Goal: Task Accomplishment & Management: Use online tool/utility

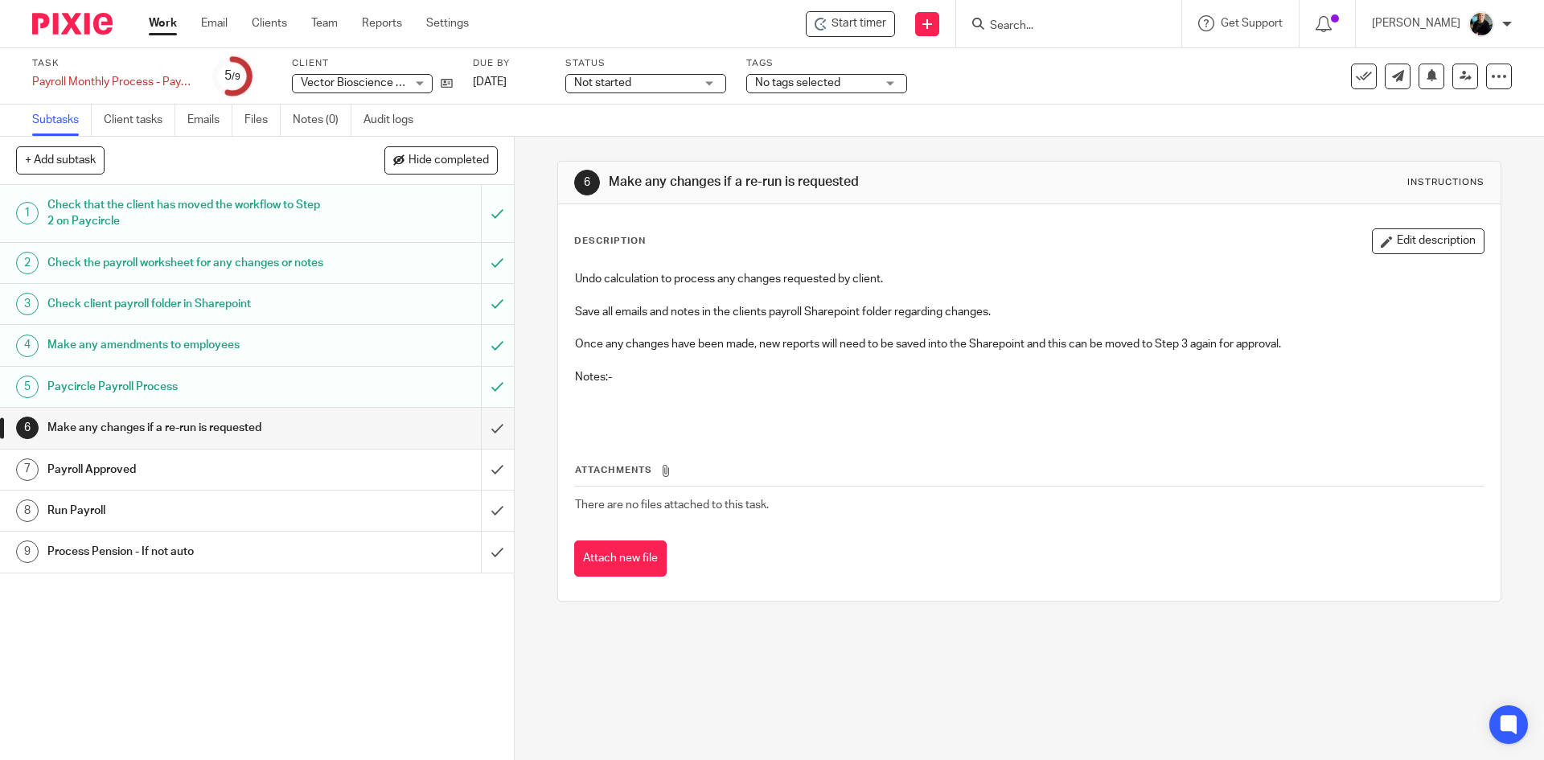
click at [1020, 25] on input "Search" at bounding box center [1060, 26] width 145 height 14
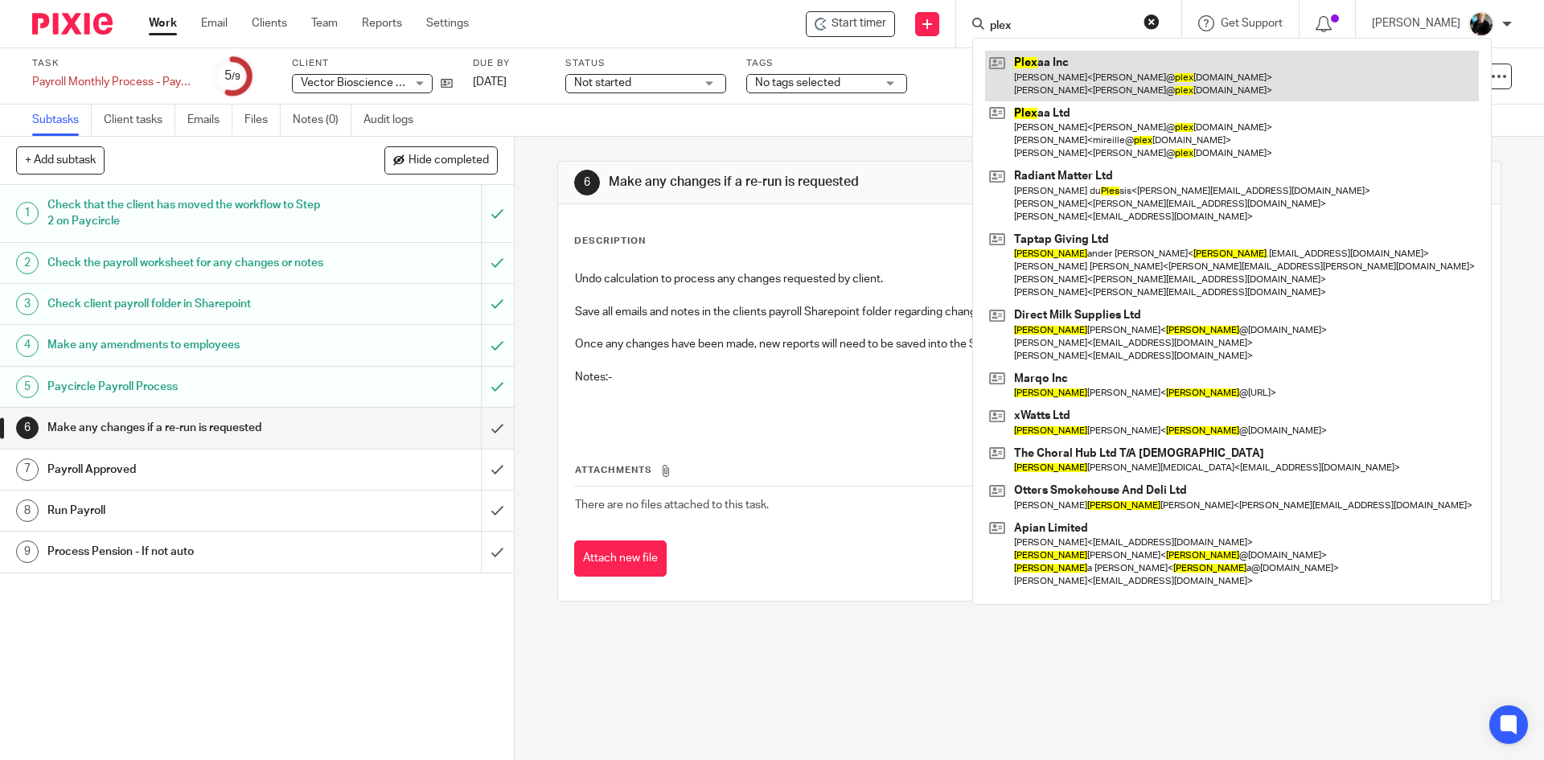
type input "plex"
click at [1089, 74] on link at bounding box center [1232, 76] width 494 height 50
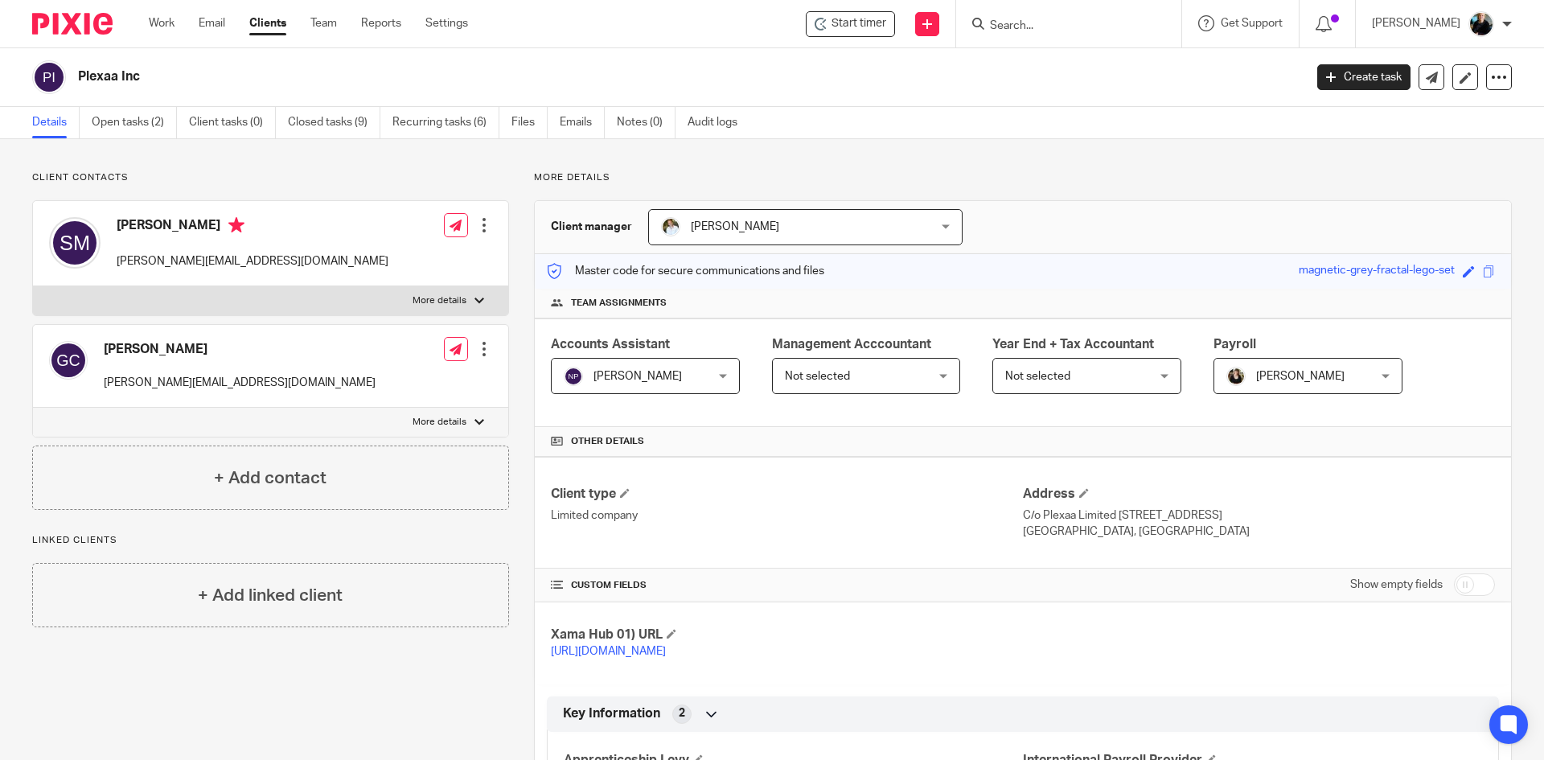
click at [1013, 17] on form at bounding box center [1073, 24] width 171 height 20
click at [1015, 38] on div at bounding box center [1068, 23] width 225 height 47
click at [1015, 30] on input "Search" at bounding box center [1060, 26] width 145 height 14
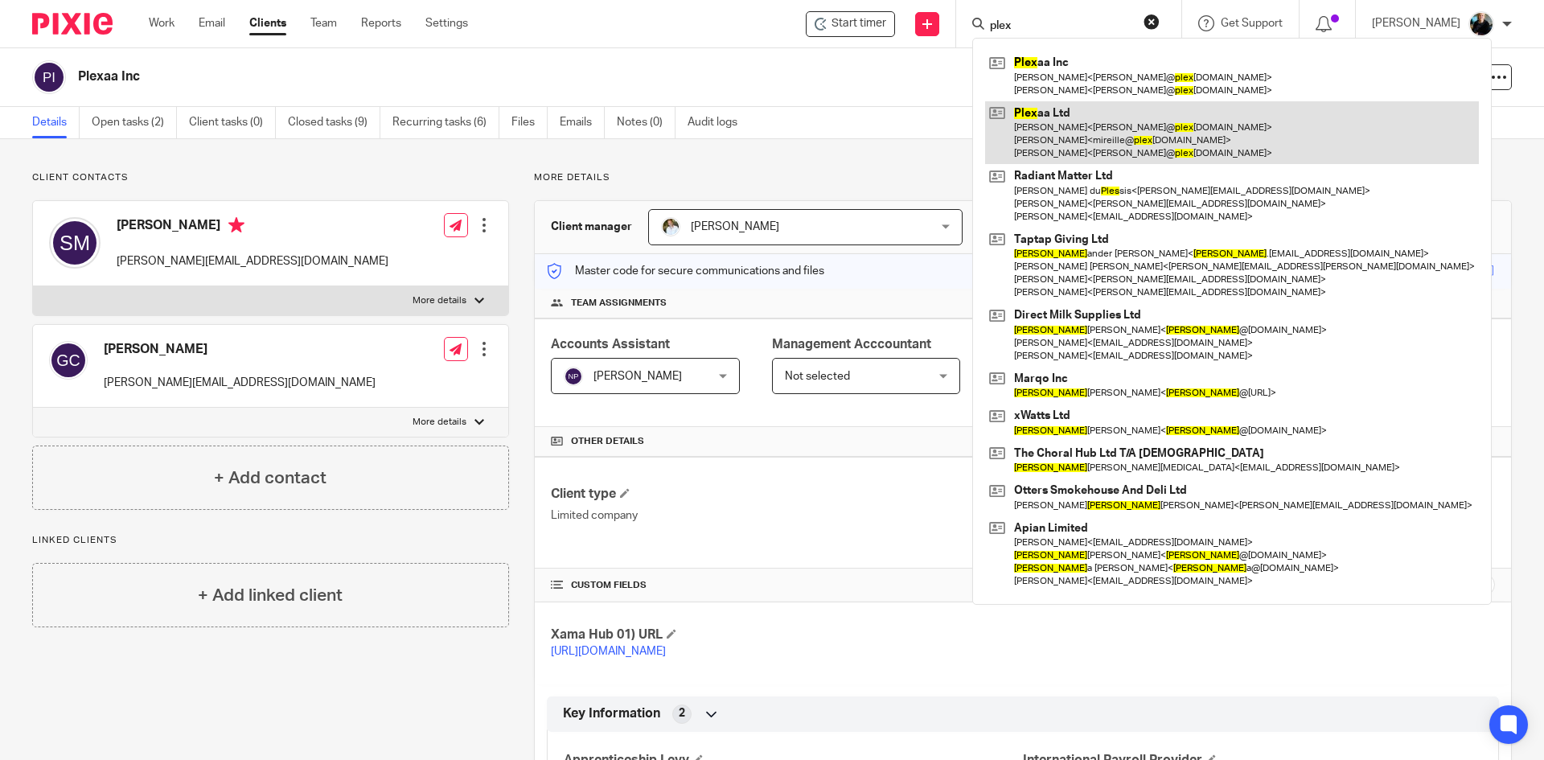
type input "plex"
click at [1045, 129] on link at bounding box center [1232, 133] width 494 height 64
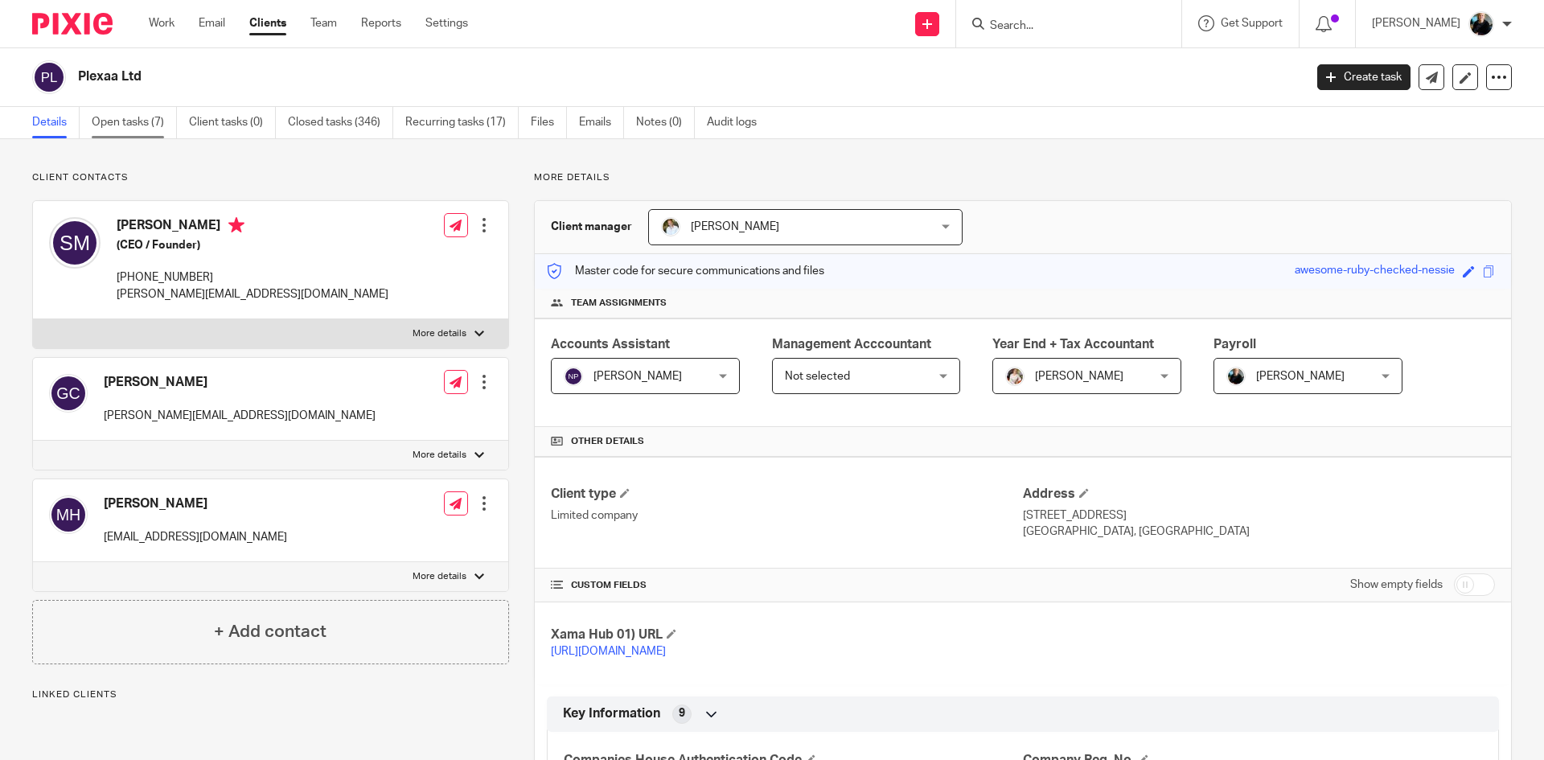
click at [151, 121] on link "Open tasks (7)" at bounding box center [134, 122] width 85 height 31
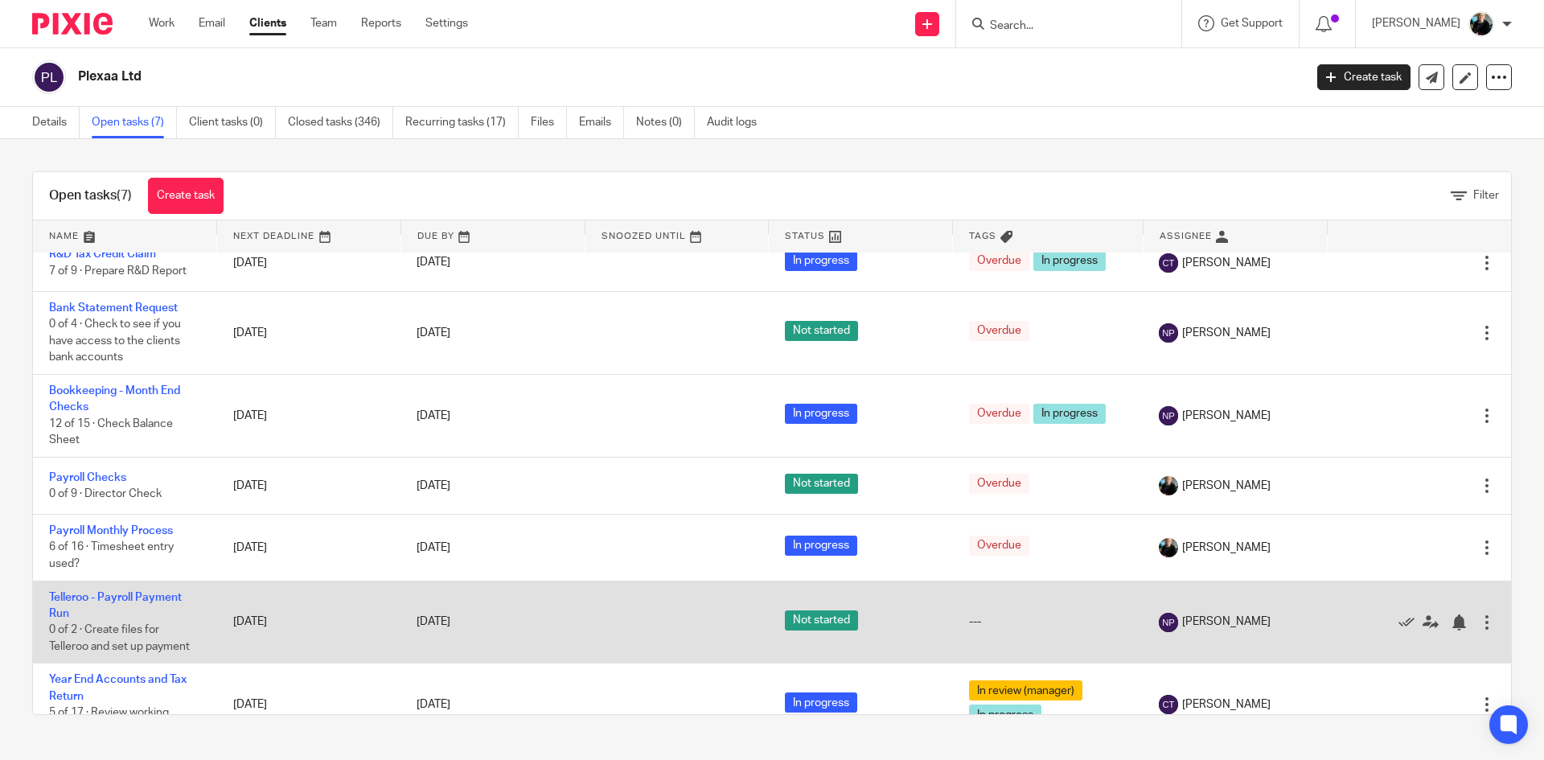
scroll to position [50, 0]
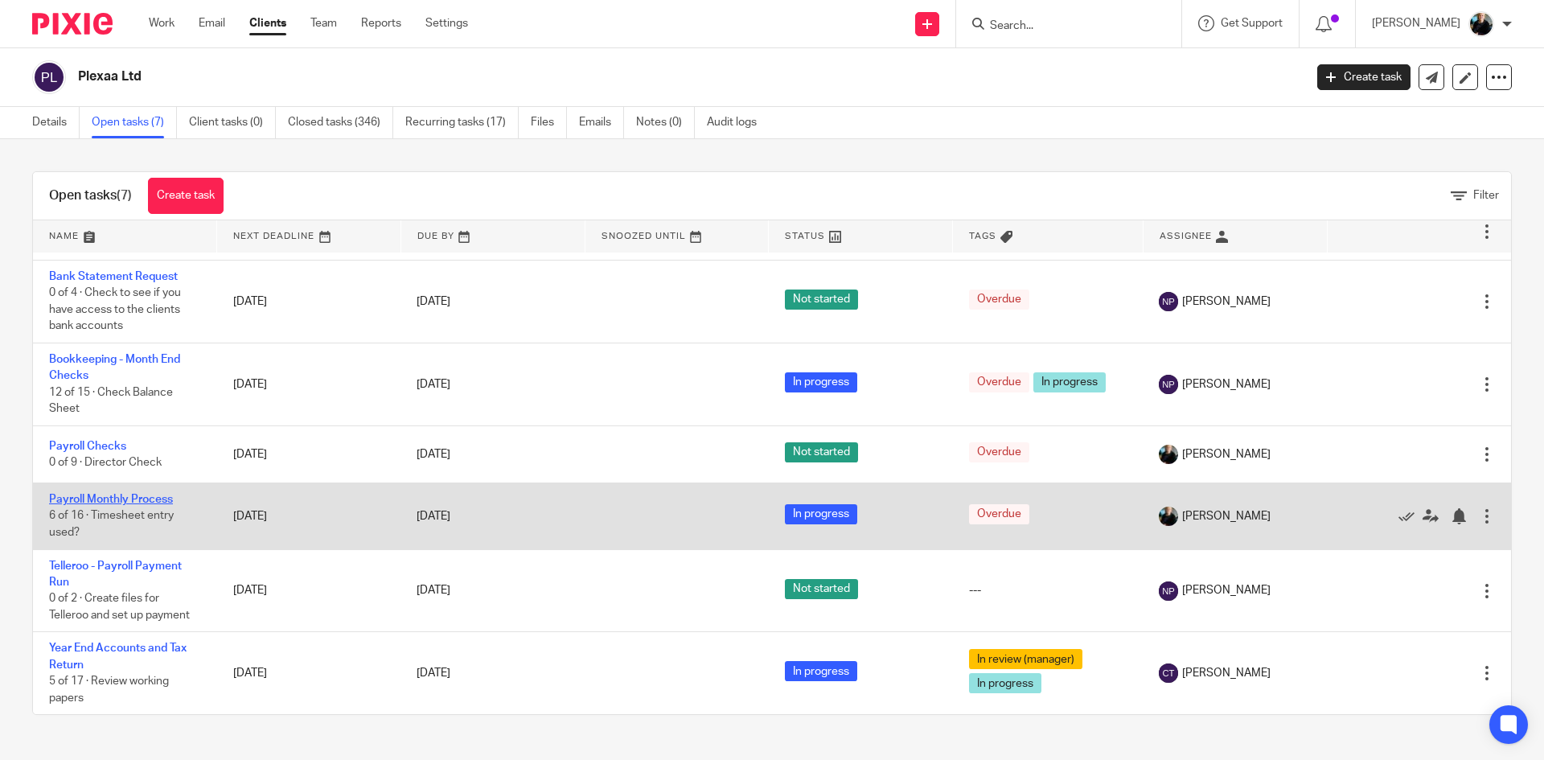
click at [117, 500] on link "Payroll Monthly Process" at bounding box center [111, 499] width 124 height 11
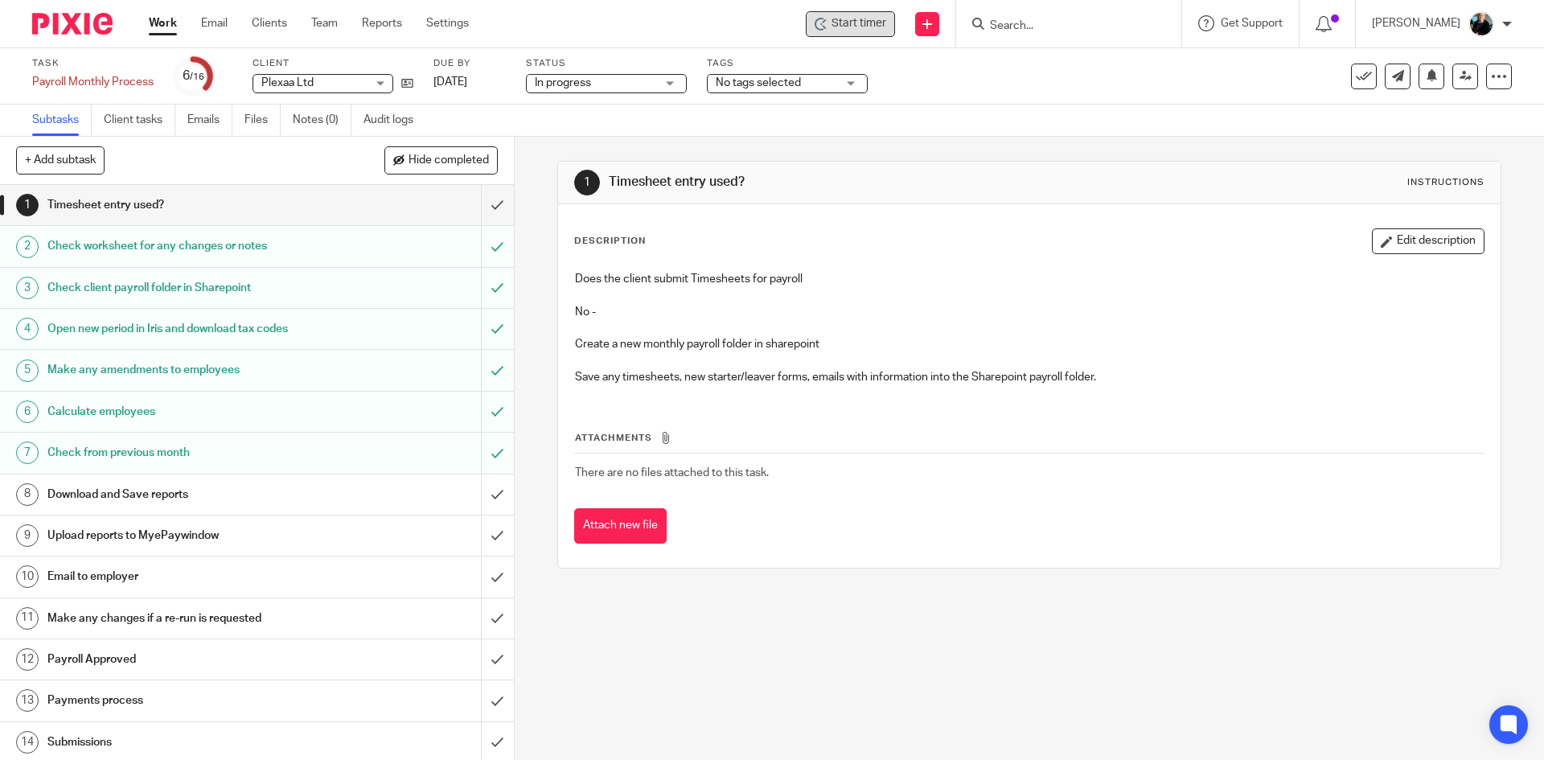
click at [832, 27] on div "Start timer" at bounding box center [851, 23] width 72 height 17
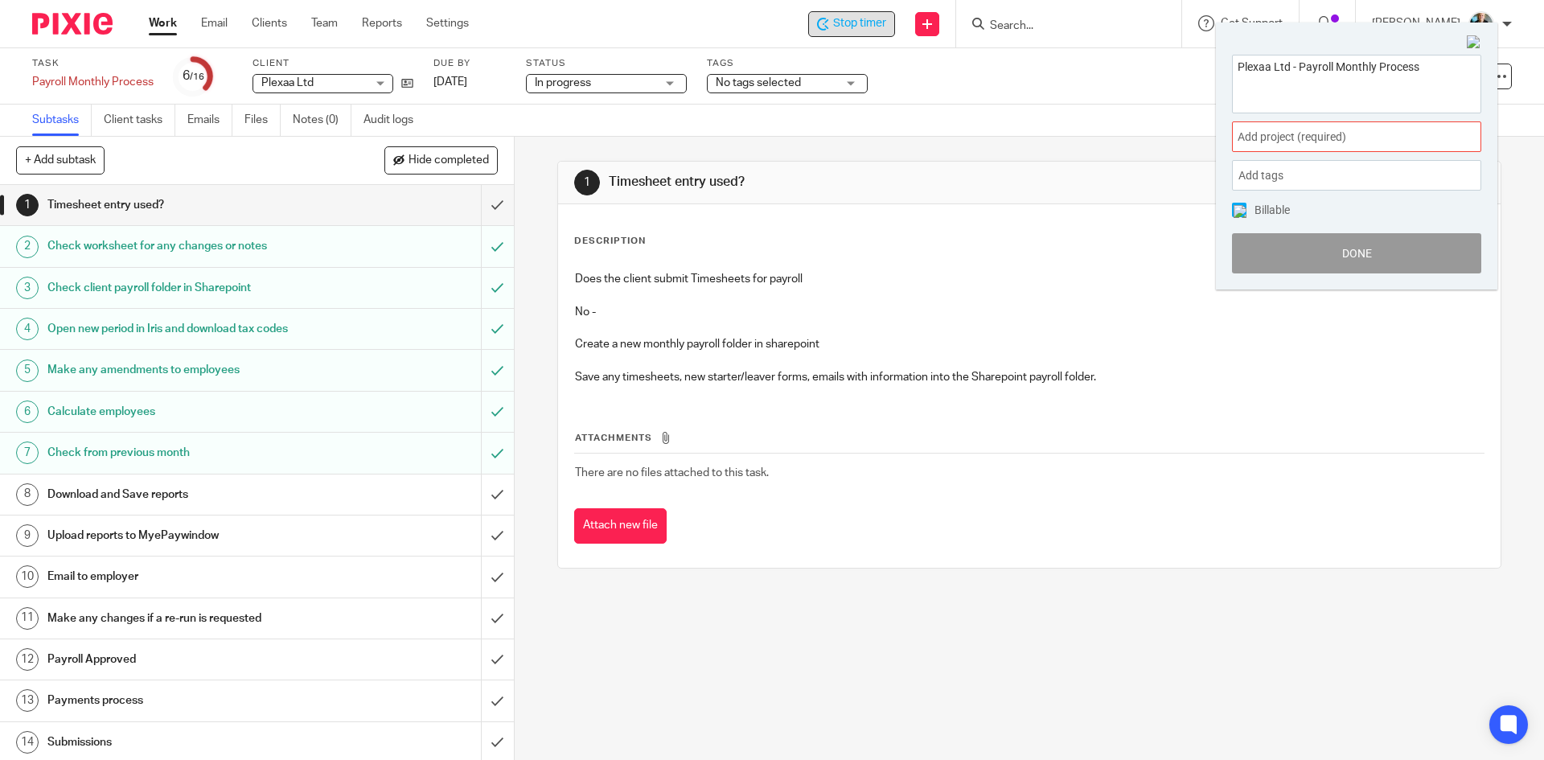
click at [1258, 133] on span "Add project (required) :" at bounding box center [1339, 137] width 203 height 17
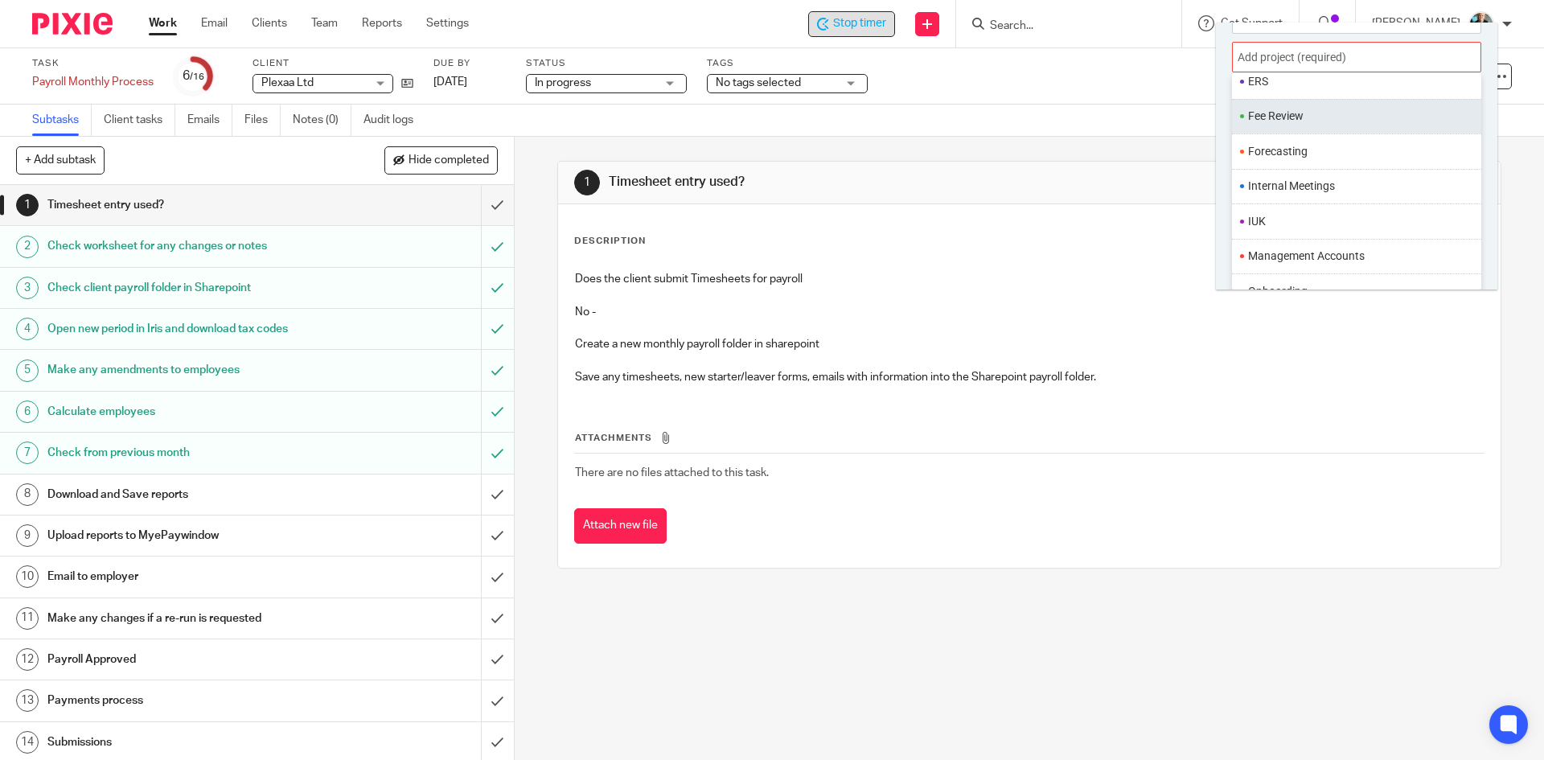
scroll to position [482, 0]
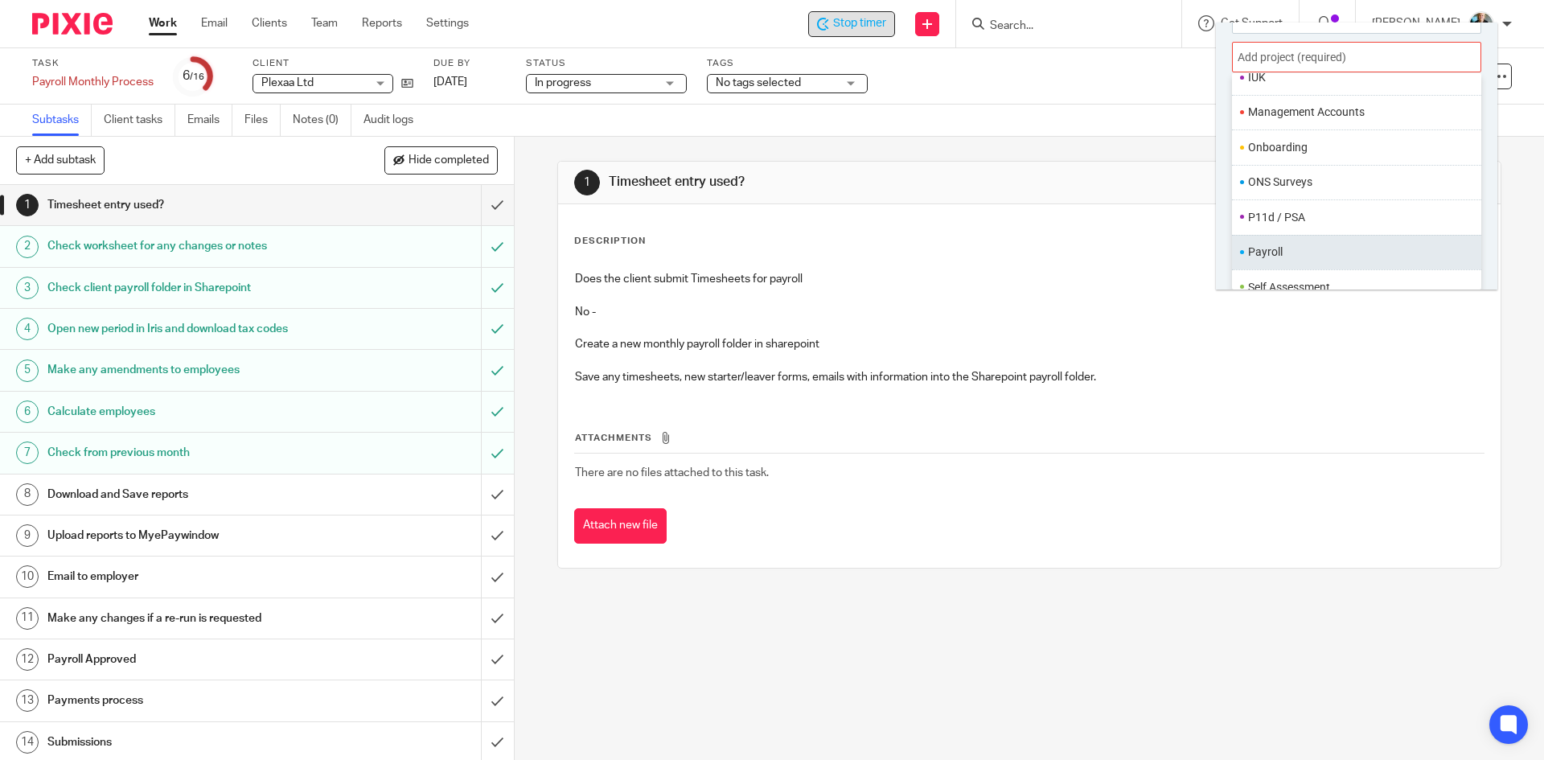
click at [1259, 248] on li "Payroll" at bounding box center [1353, 252] width 210 height 17
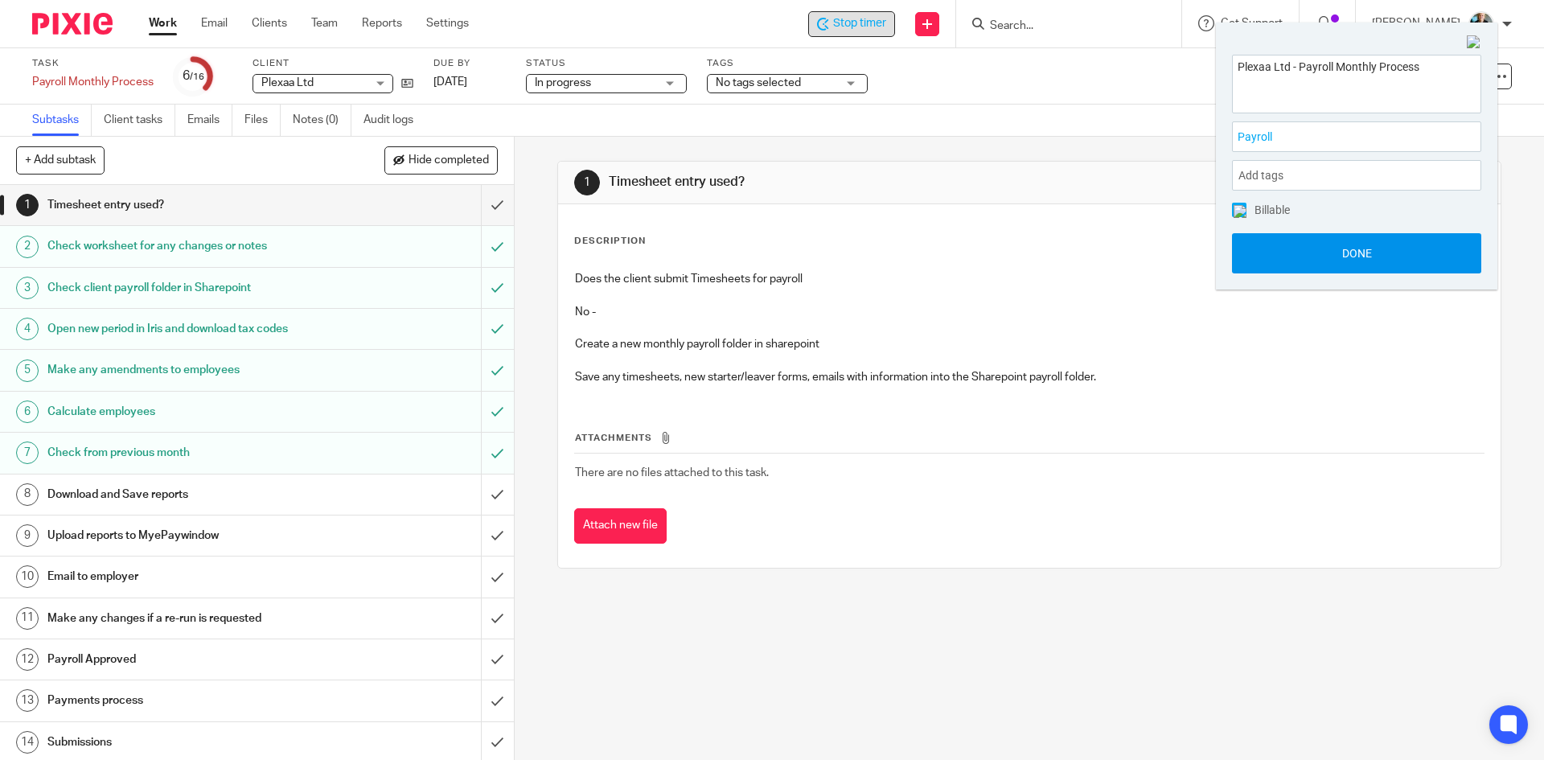
click at [1340, 252] on button "Done" at bounding box center [1356, 253] width 249 height 40
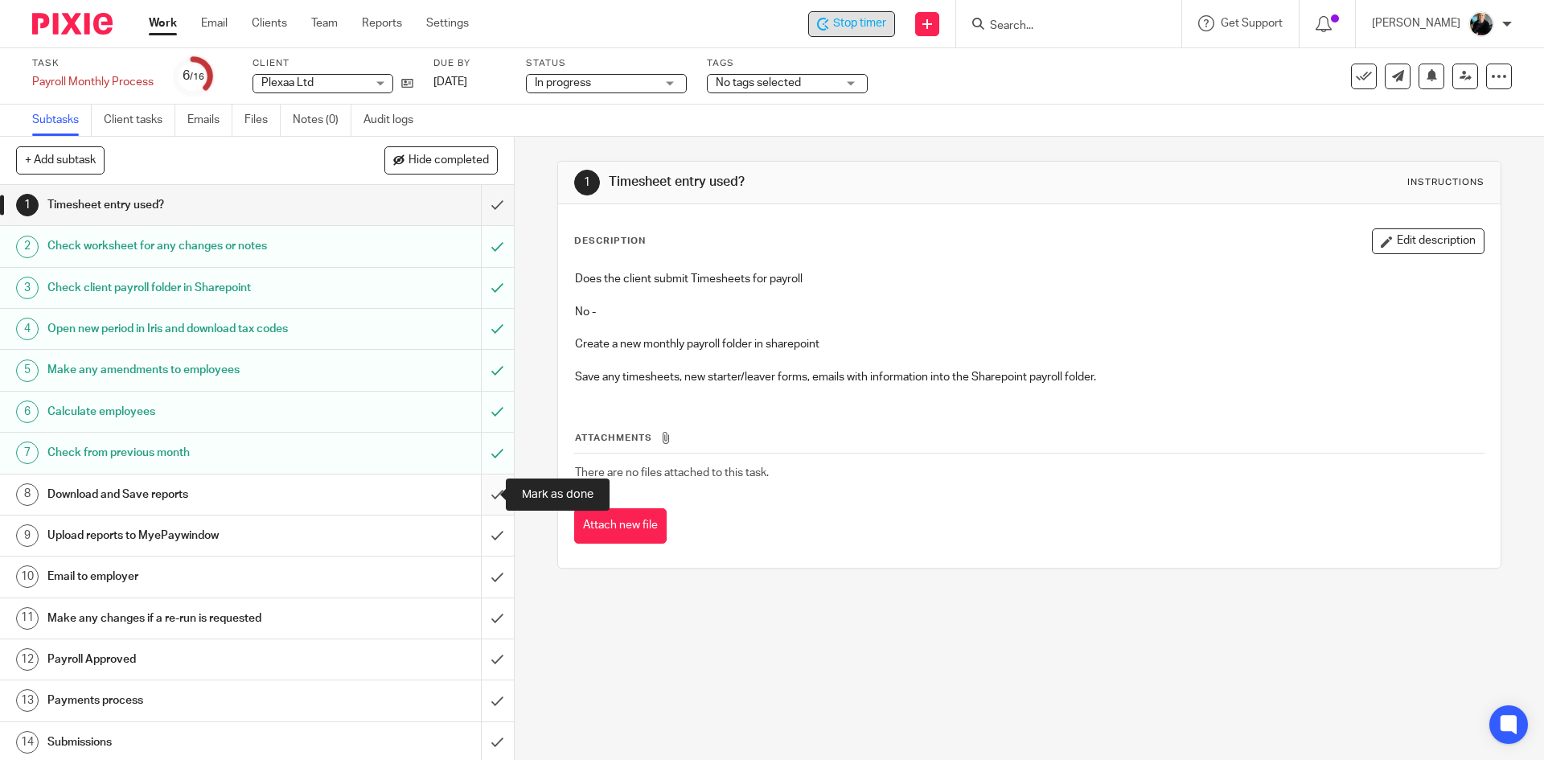
click at [478, 495] on input "submit" at bounding box center [257, 494] width 514 height 40
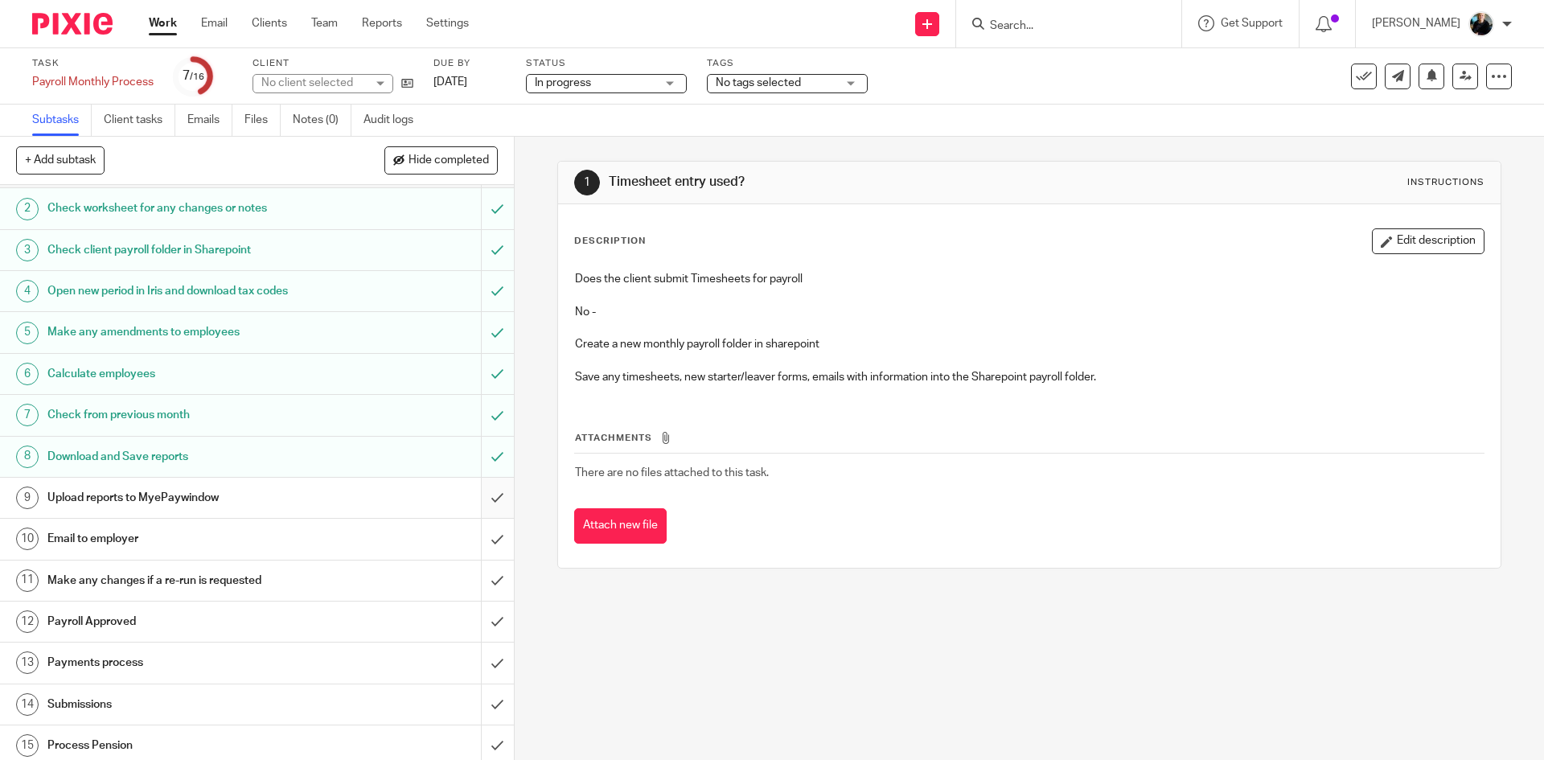
scroll to position [86, 0]
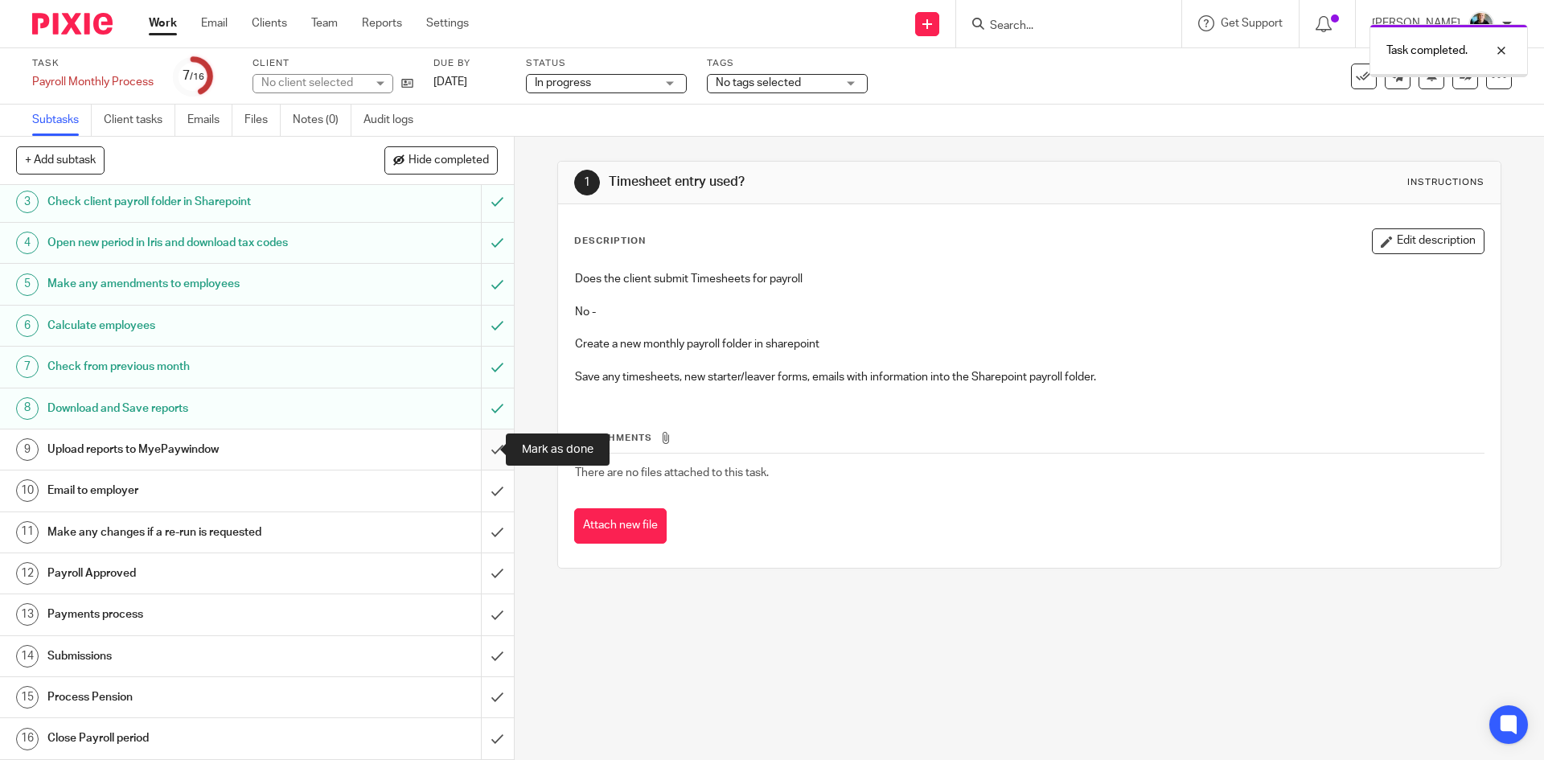
click at [482, 449] on input "submit" at bounding box center [257, 449] width 514 height 40
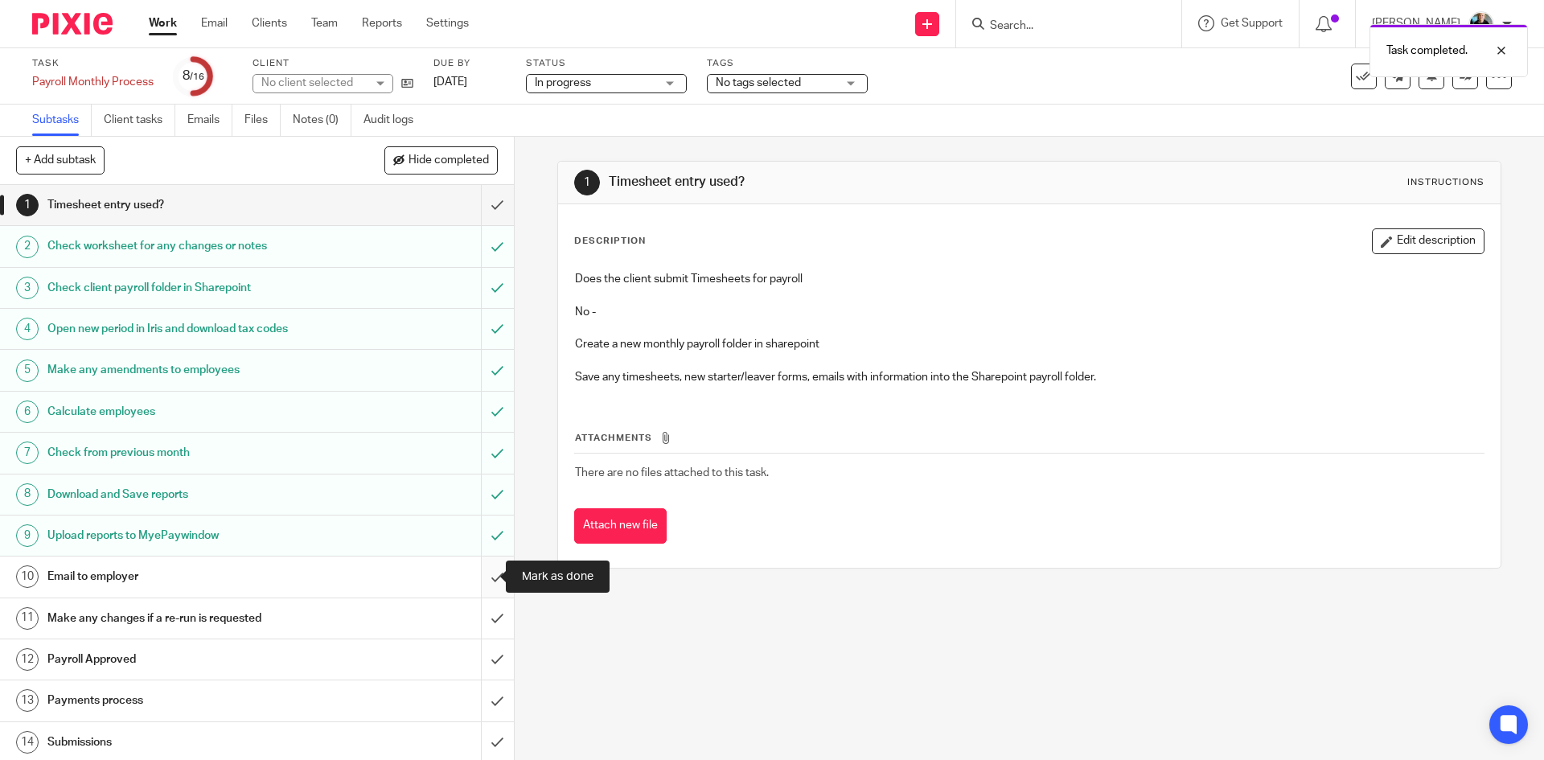
click at [482, 574] on input "submit" at bounding box center [257, 576] width 514 height 40
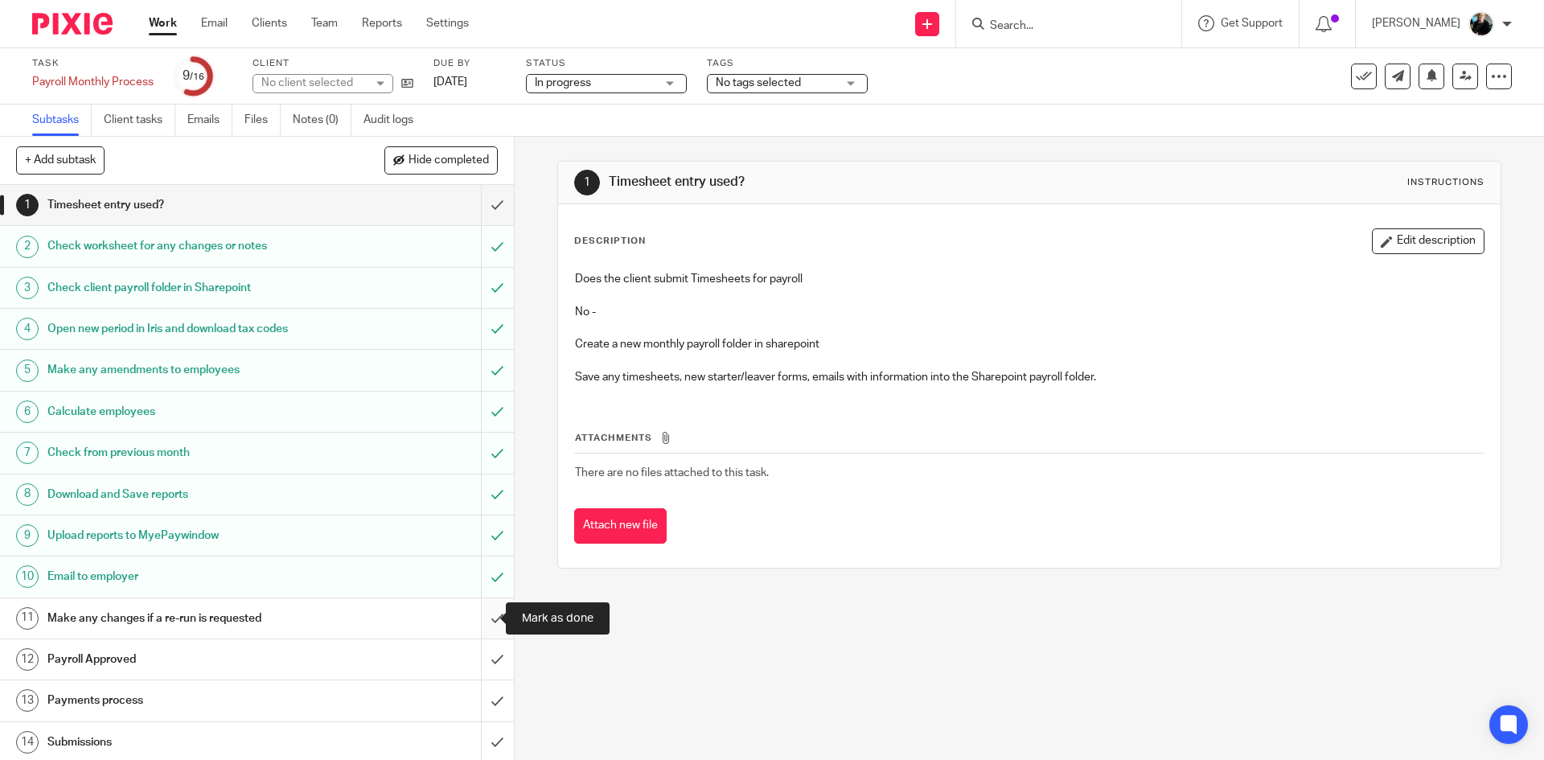
click at [480, 618] on input "submit" at bounding box center [257, 618] width 514 height 40
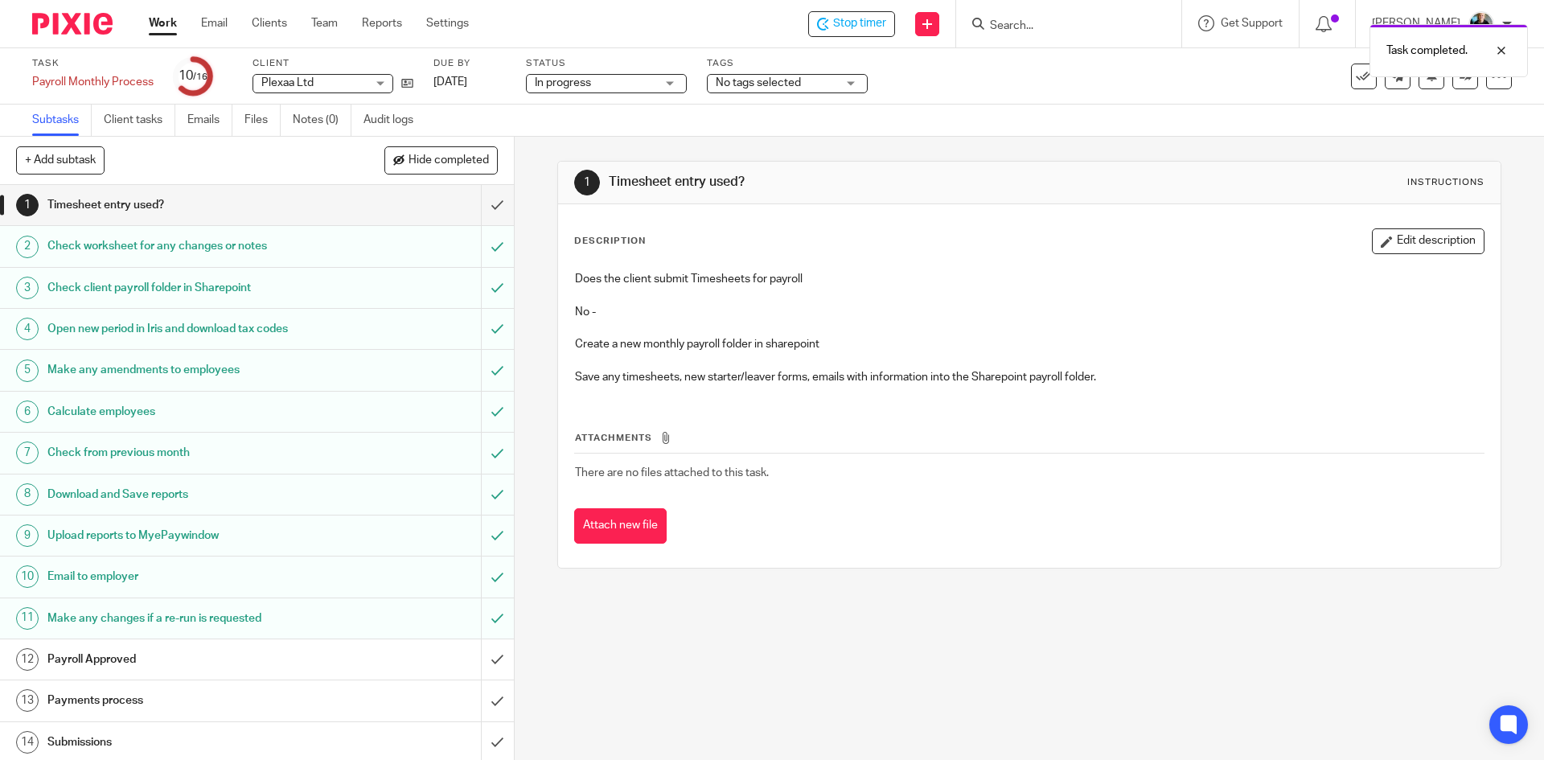
click at [100, 657] on h1 "Payroll Approved" at bounding box center [186, 659] width 278 height 24
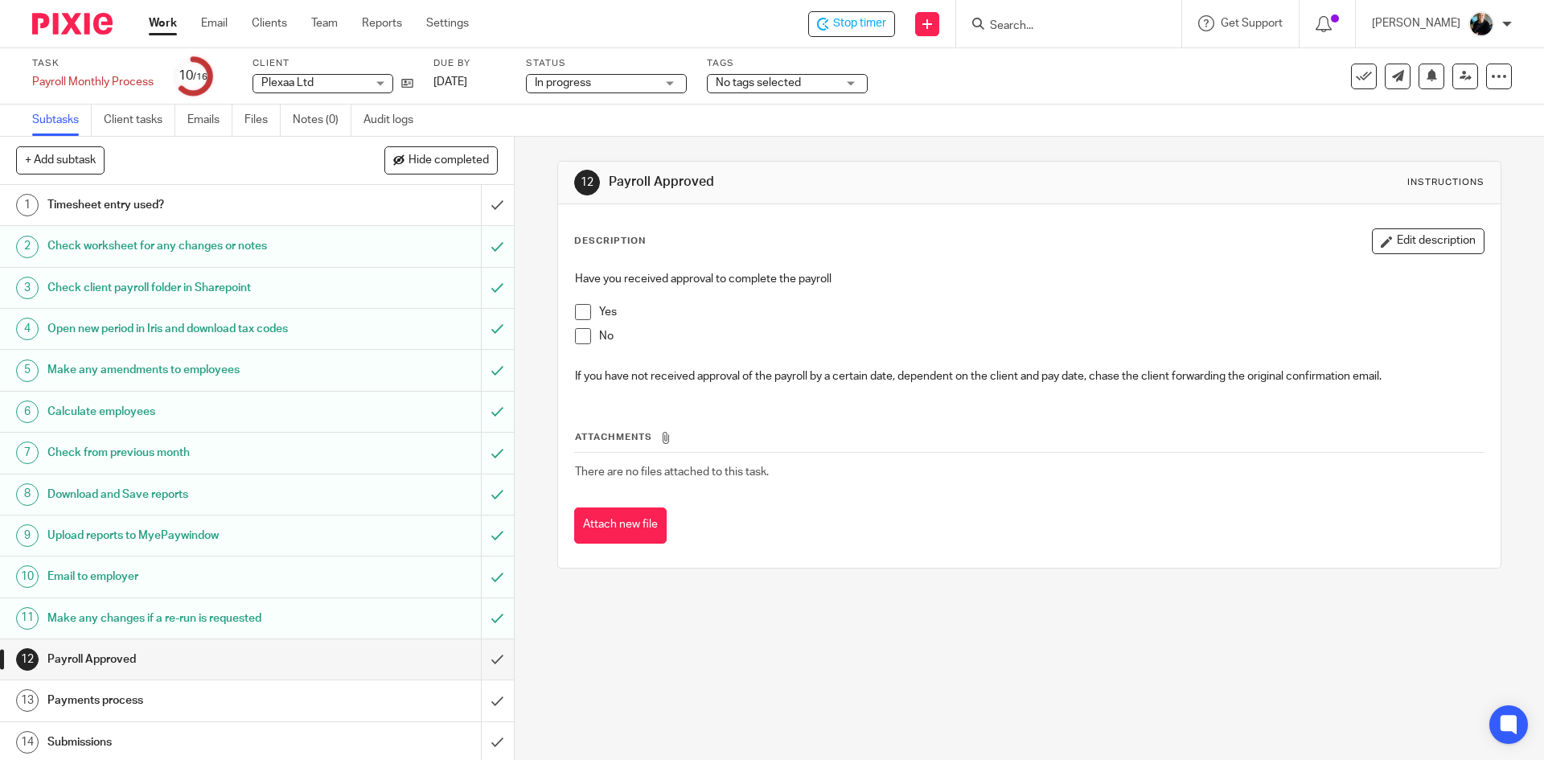
click at [581, 314] on span at bounding box center [583, 312] width 16 height 16
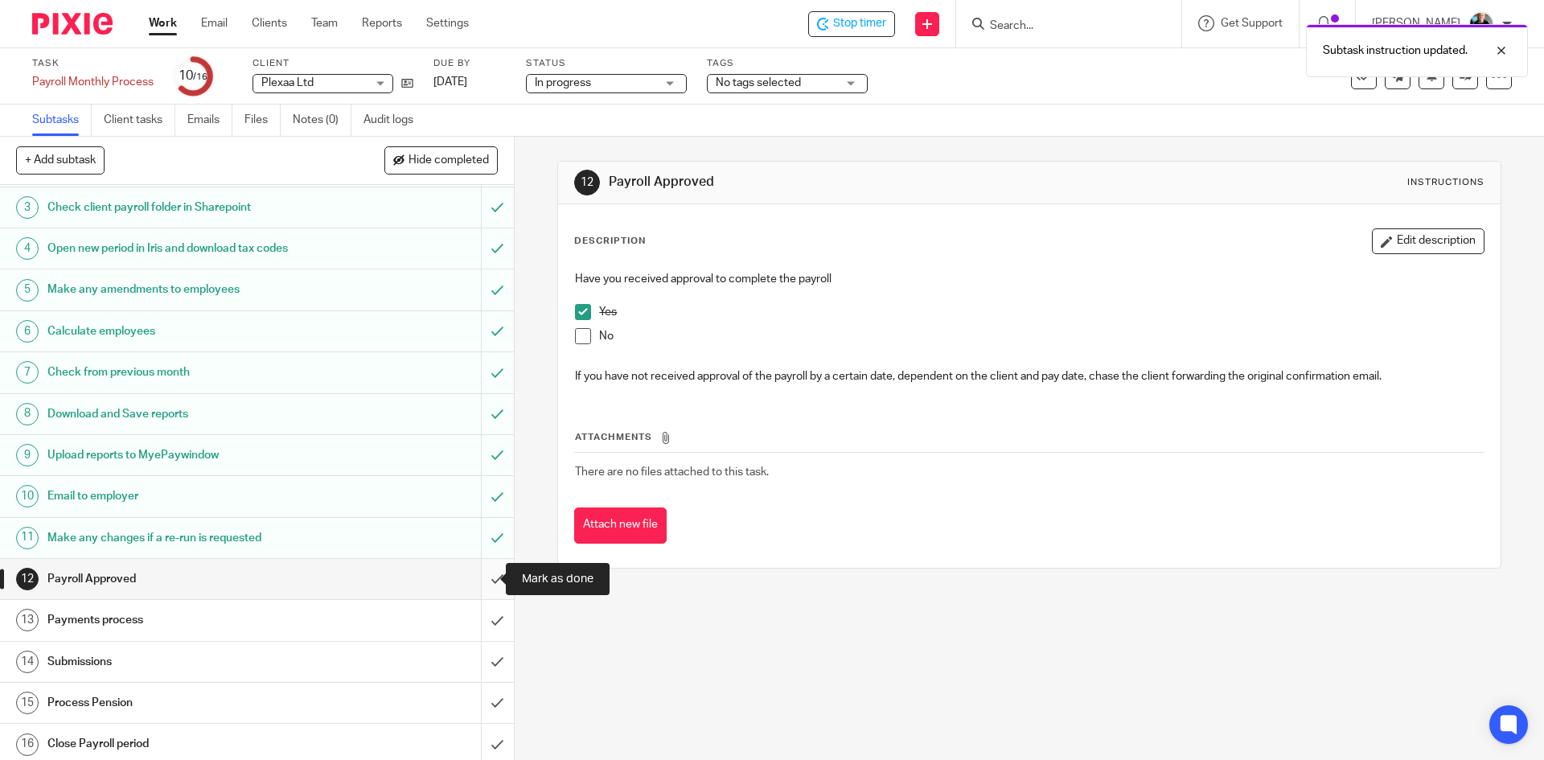
click at [482, 582] on input "submit" at bounding box center [257, 579] width 514 height 40
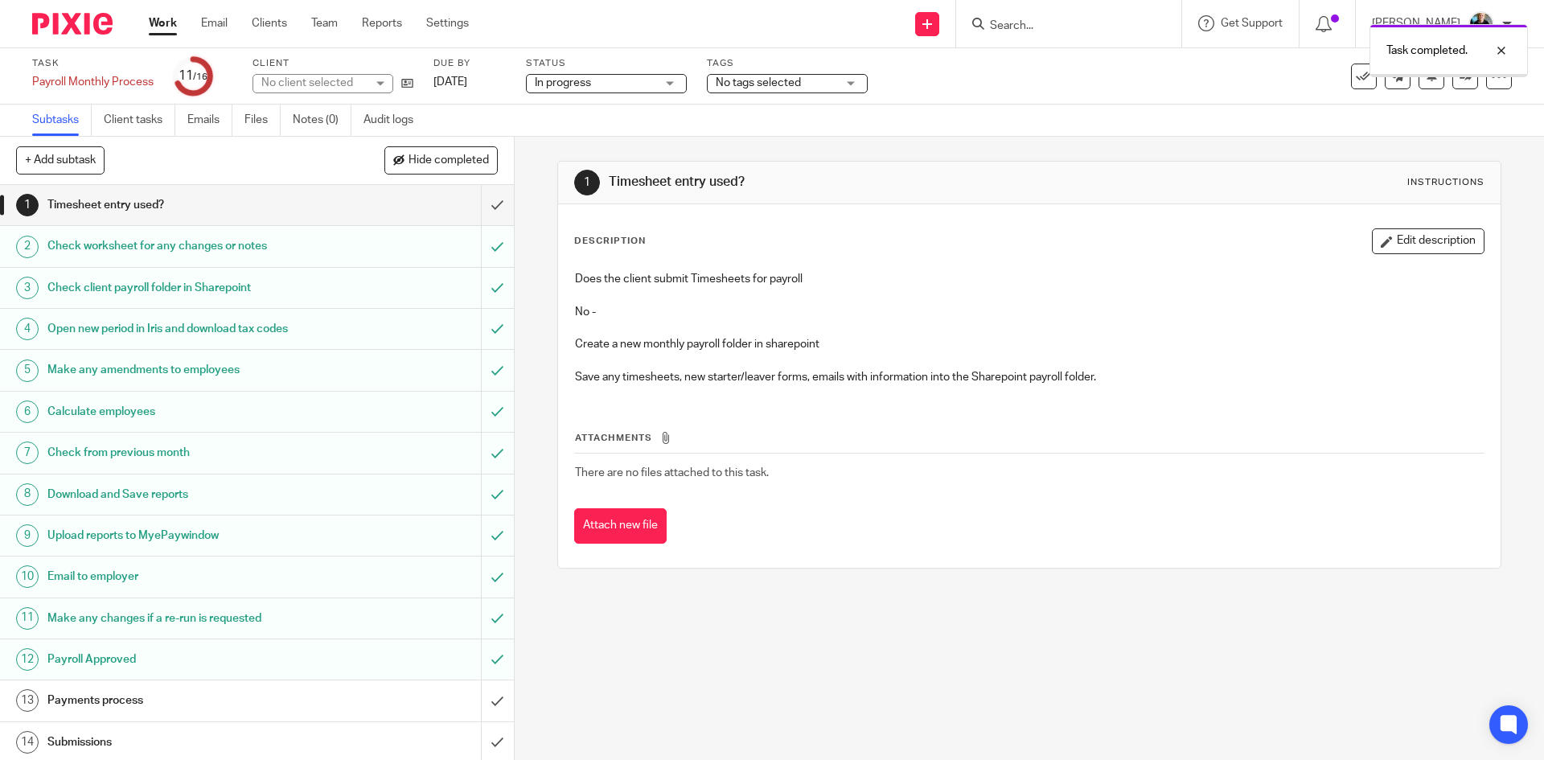
scroll to position [86, 0]
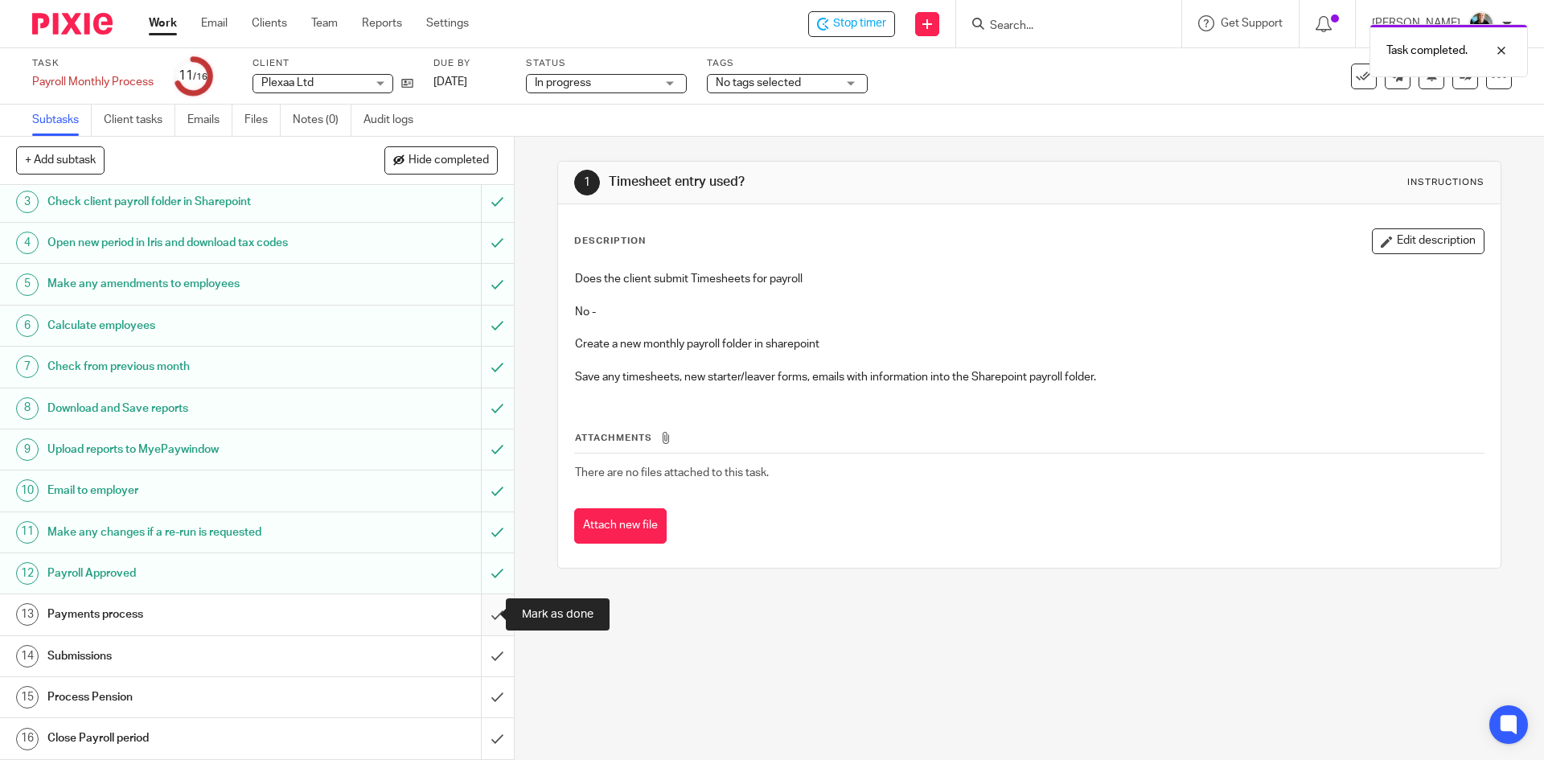
click at [477, 618] on input "submit" at bounding box center [257, 614] width 514 height 40
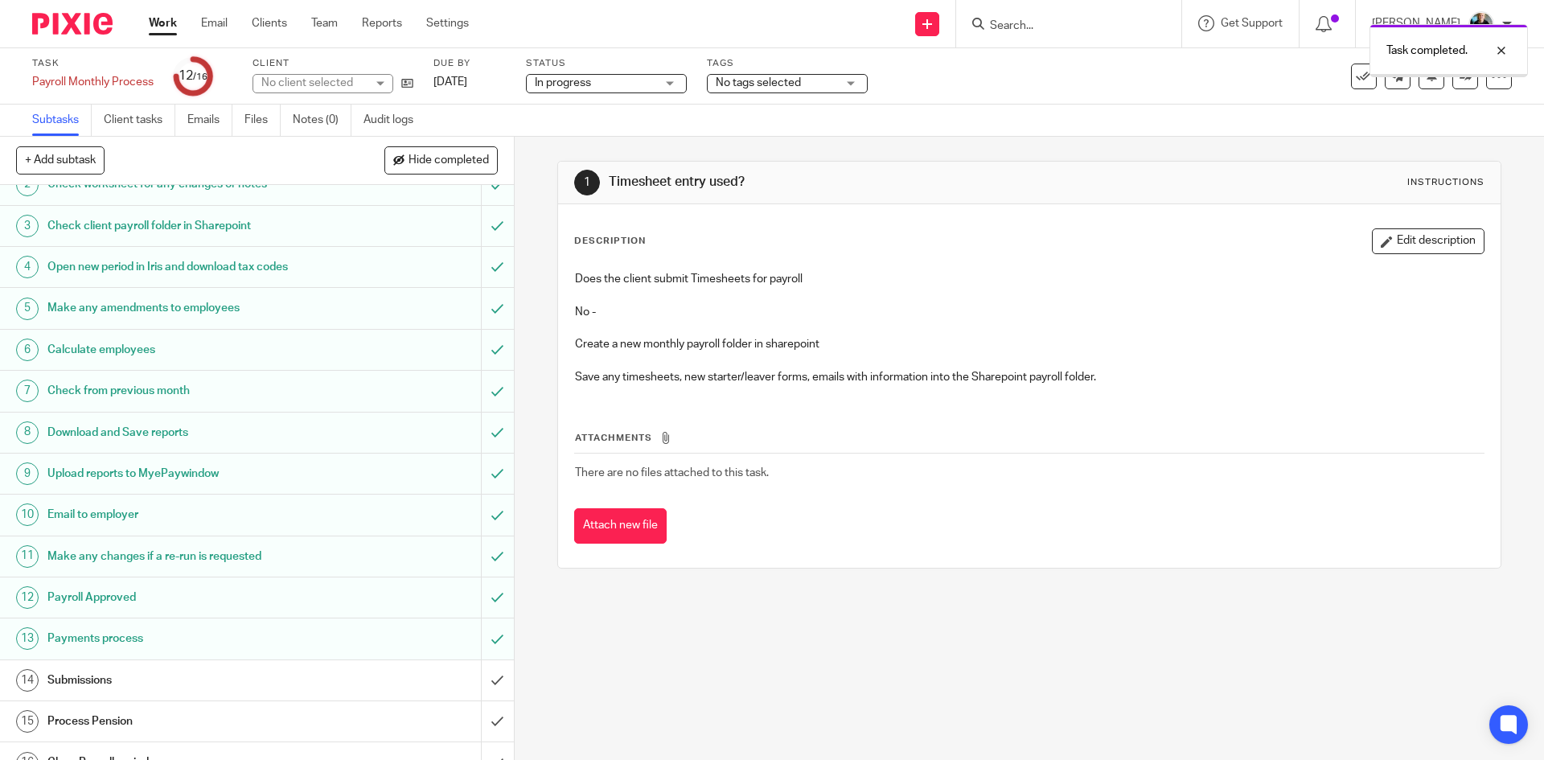
scroll to position [86, 0]
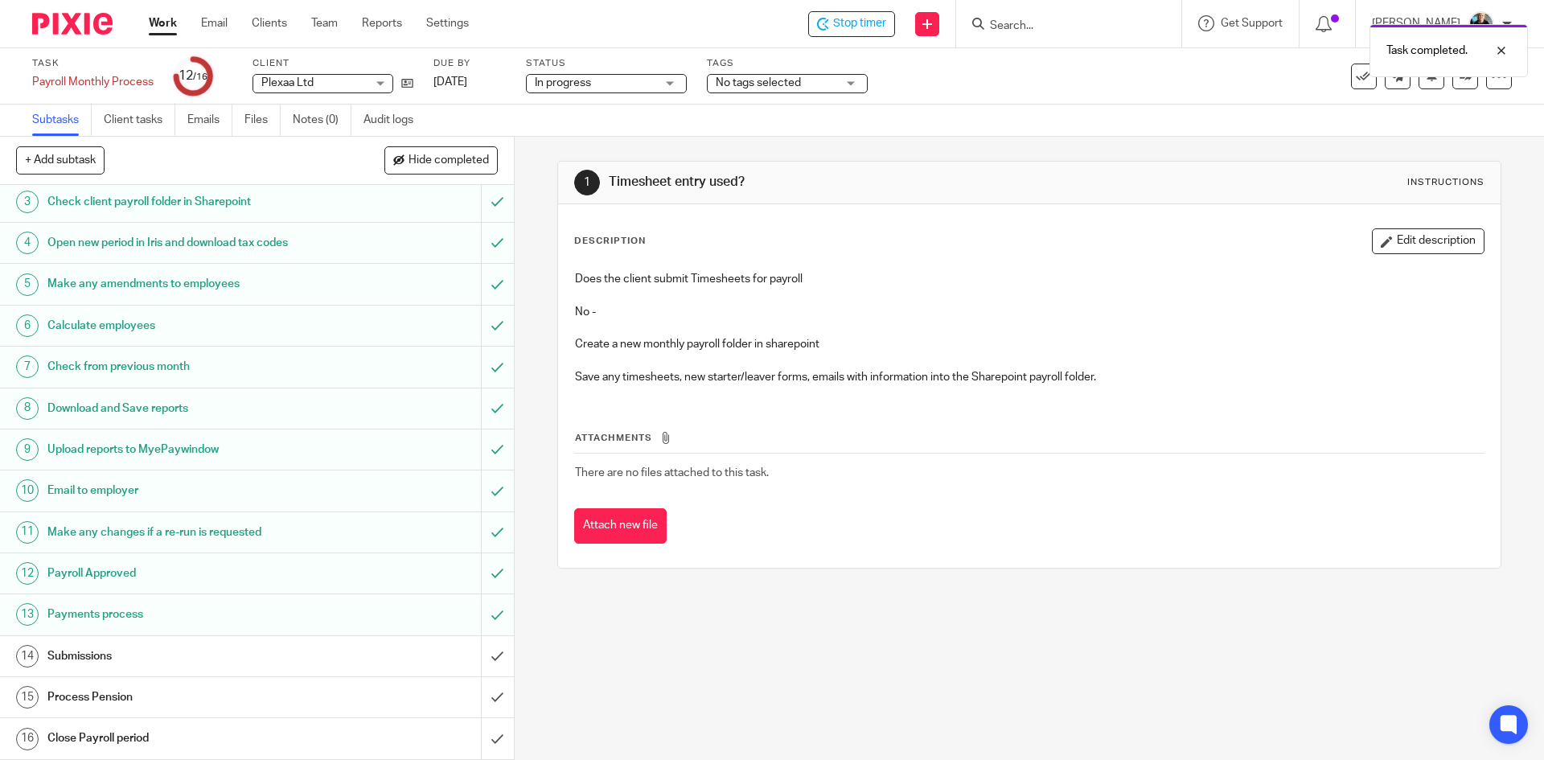
click at [848, 30] on div "Task completed." at bounding box center [1150, 46] width 756 height 61
click at [858, 24] on span "Stop timer" at bounding box center [859, 23] width 53 height 17
click at [1059, 19] on input "Search" at bounding box center [1060, 26] width 145 height 14
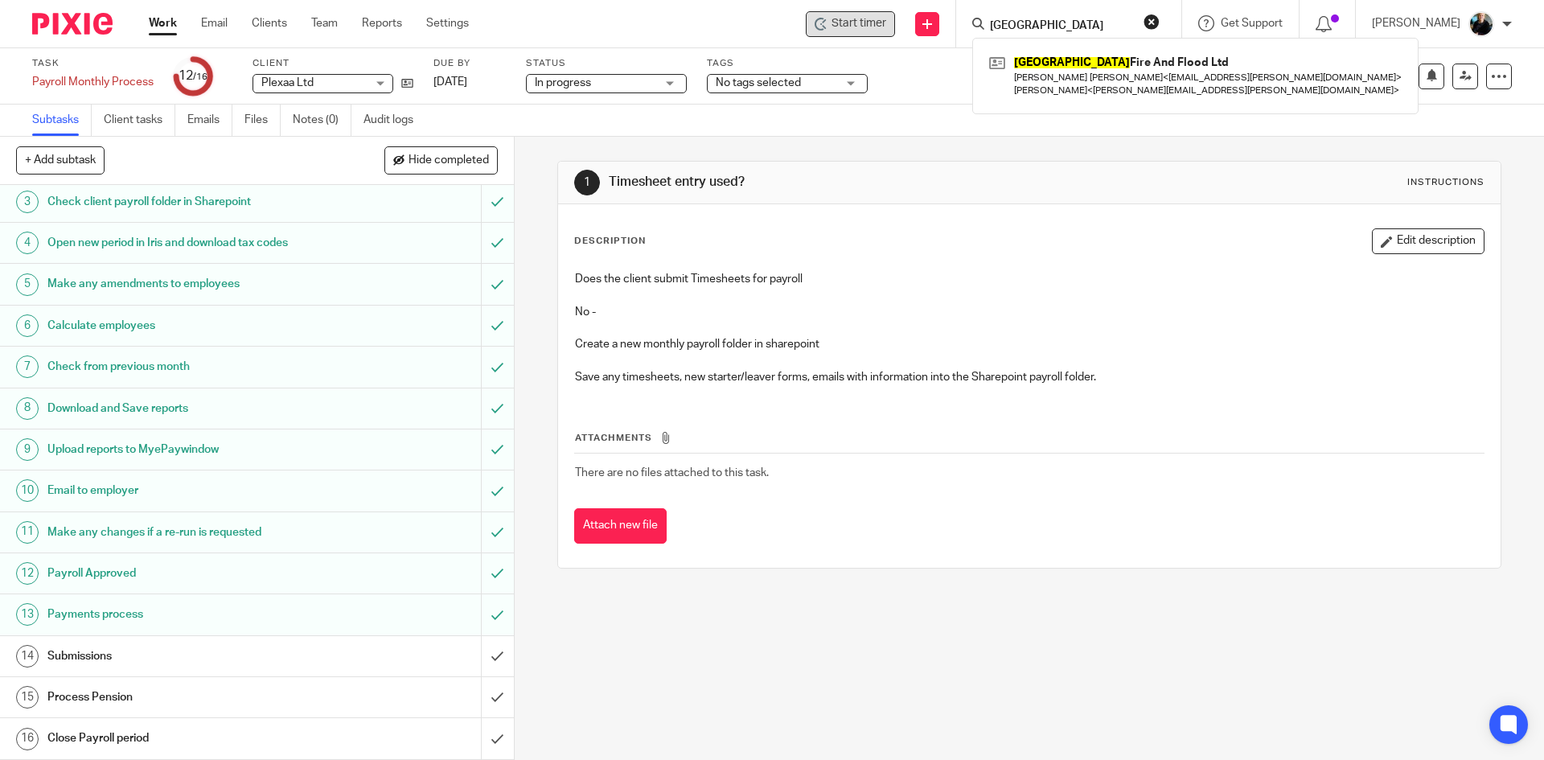
type input "oxford"
click button "submit" at bounding box center [0, 0] width 0 height 0
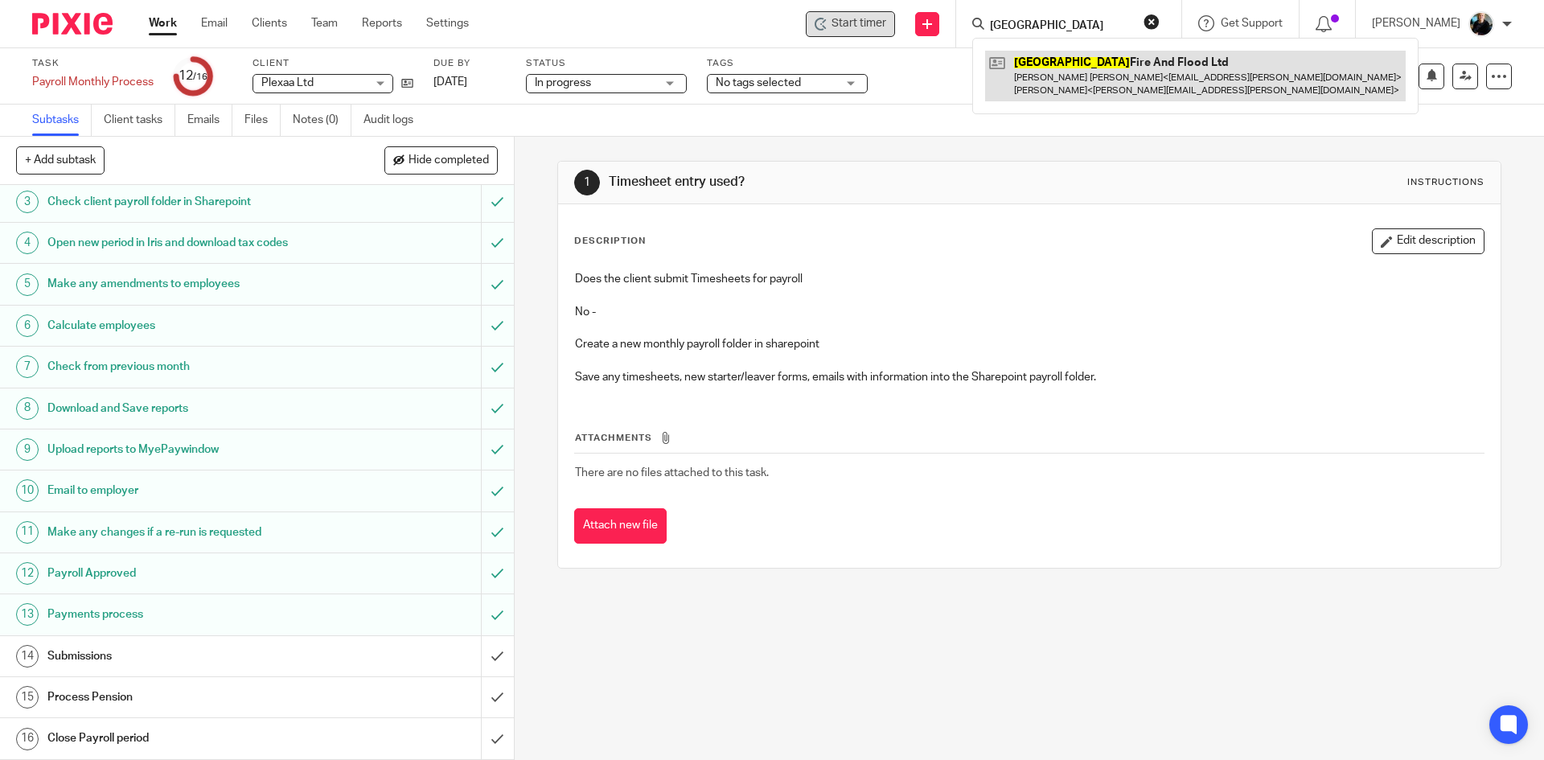
click at [1131, 84] on link at bounding box center [1195, 76] width 421 height 50
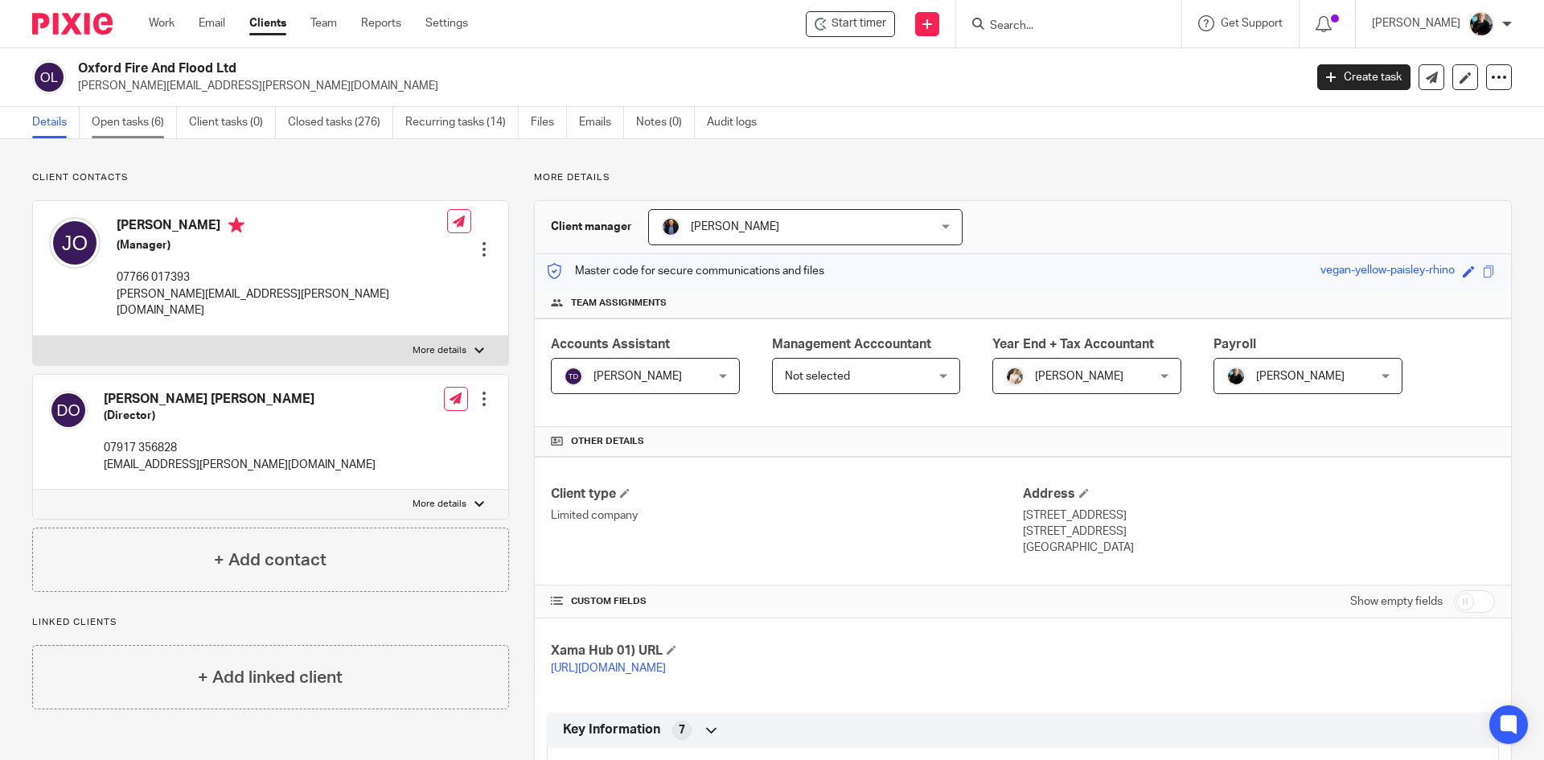
click at [127, 115] on link "Open tasks (6)" at bounding box center [134, 122] width 85 height 31
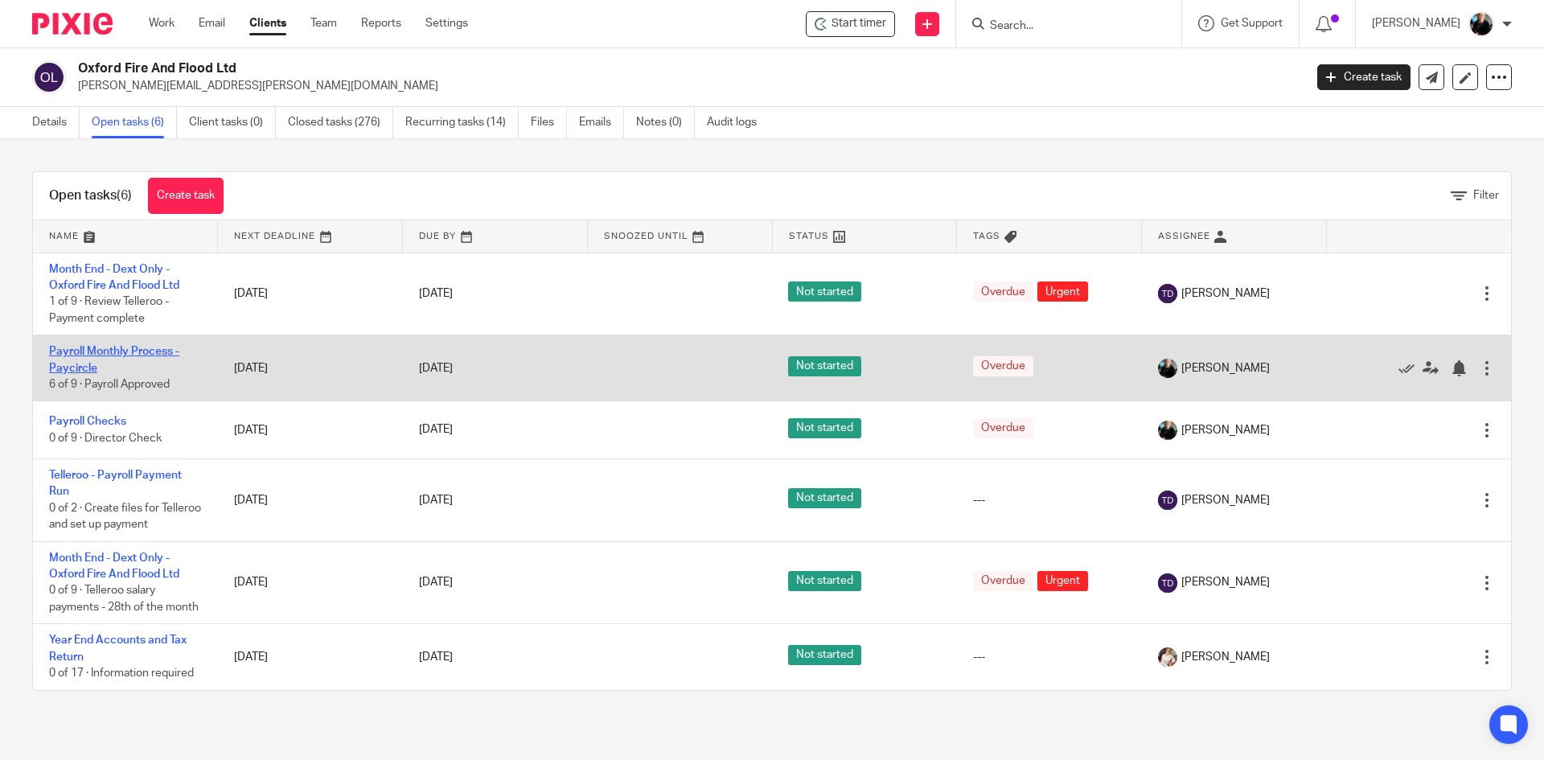
click at [96, 349] on link "Payroll Monthly Process - Paycircle" at bounding box center [114, 359] width 130 height 27
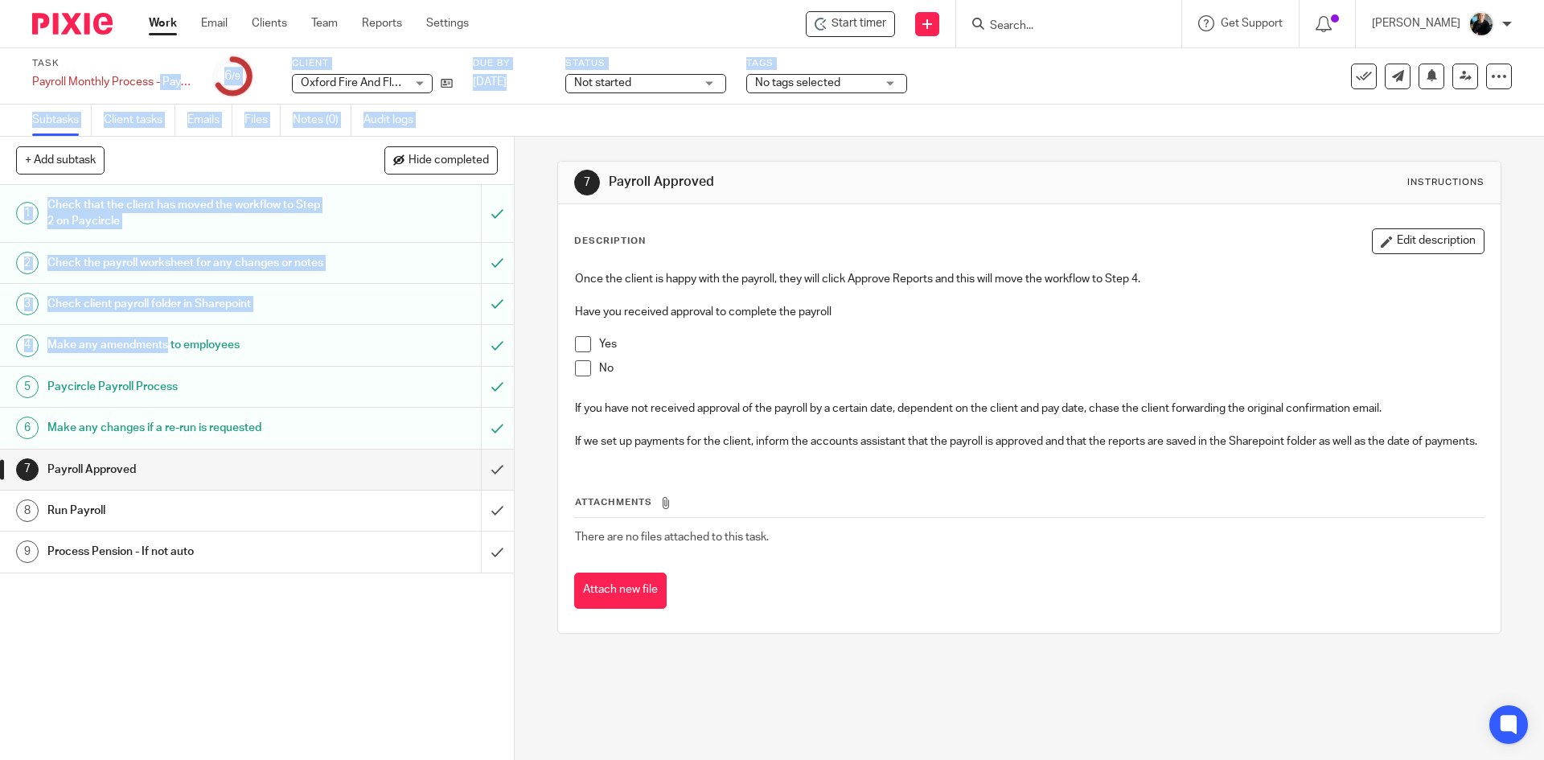
click at [387, 523] on div "Run Payroll" at bounding box center [255, 511] width 417 height 24
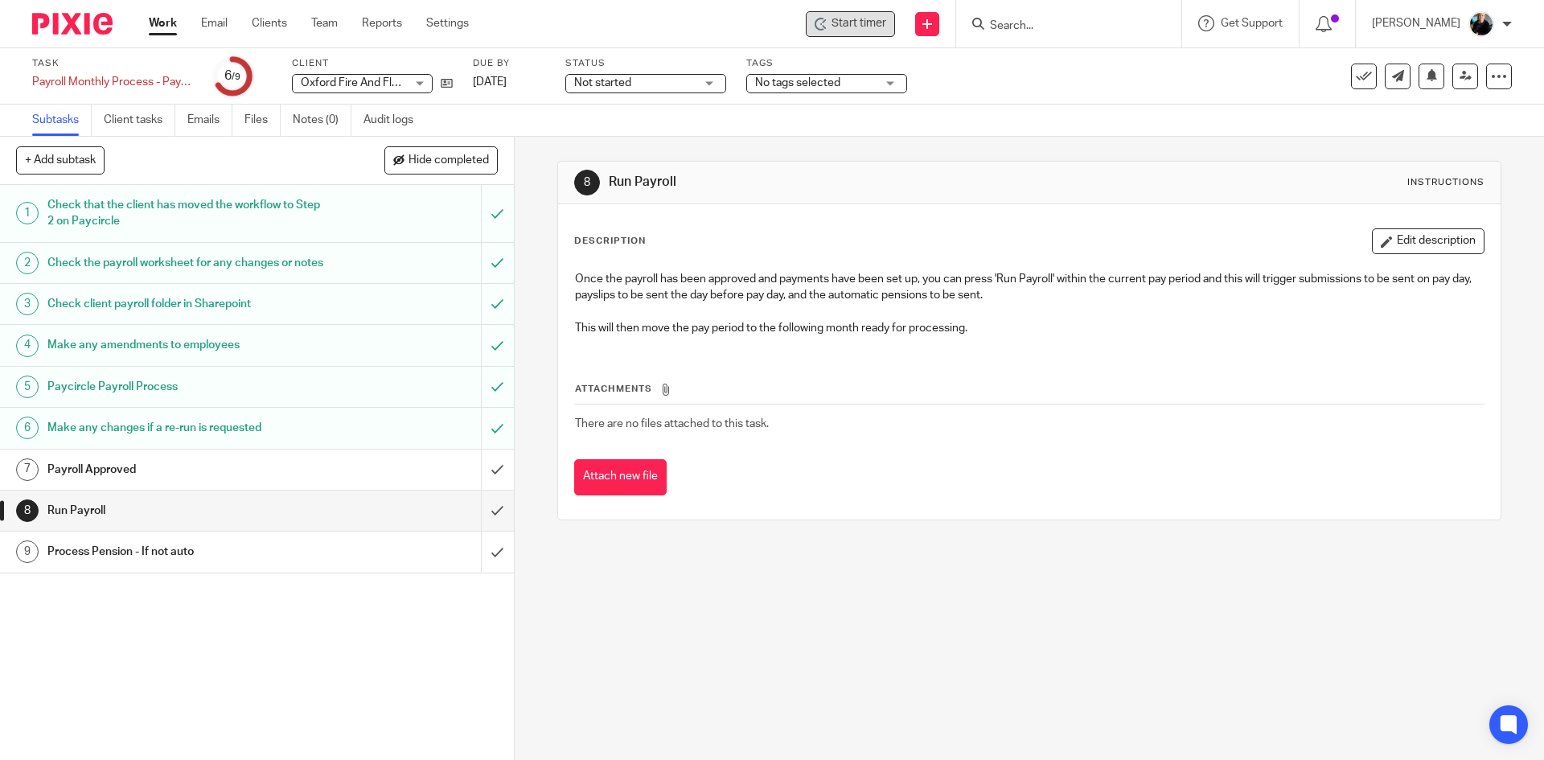
click at [845, 31] on span "Start timer" at bounding box center [858, 23] width 55 height 17
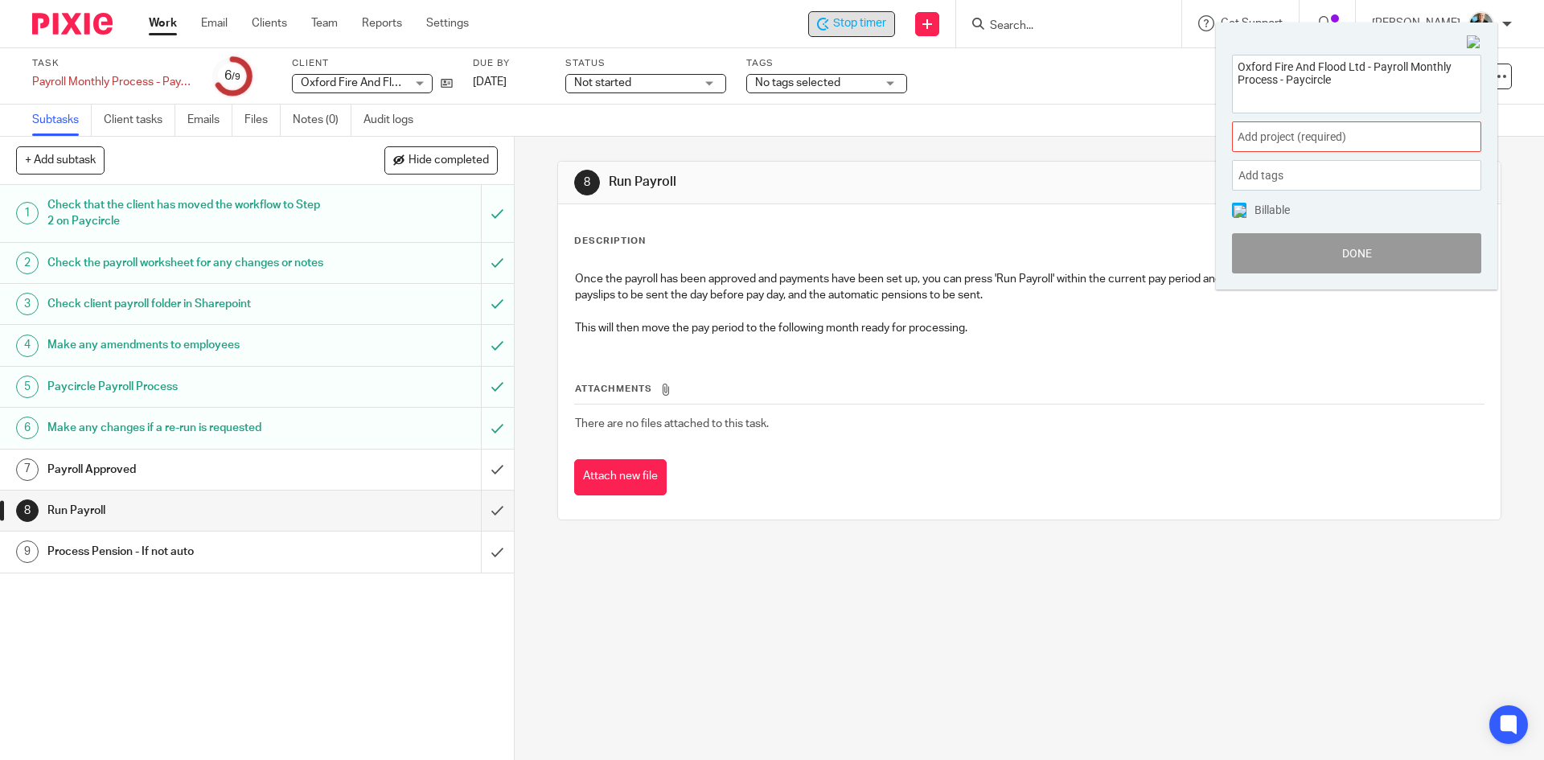
click at [1284, 137] on span "Add project (required) :" at bounding box center [1339, 137] width 203 height 17
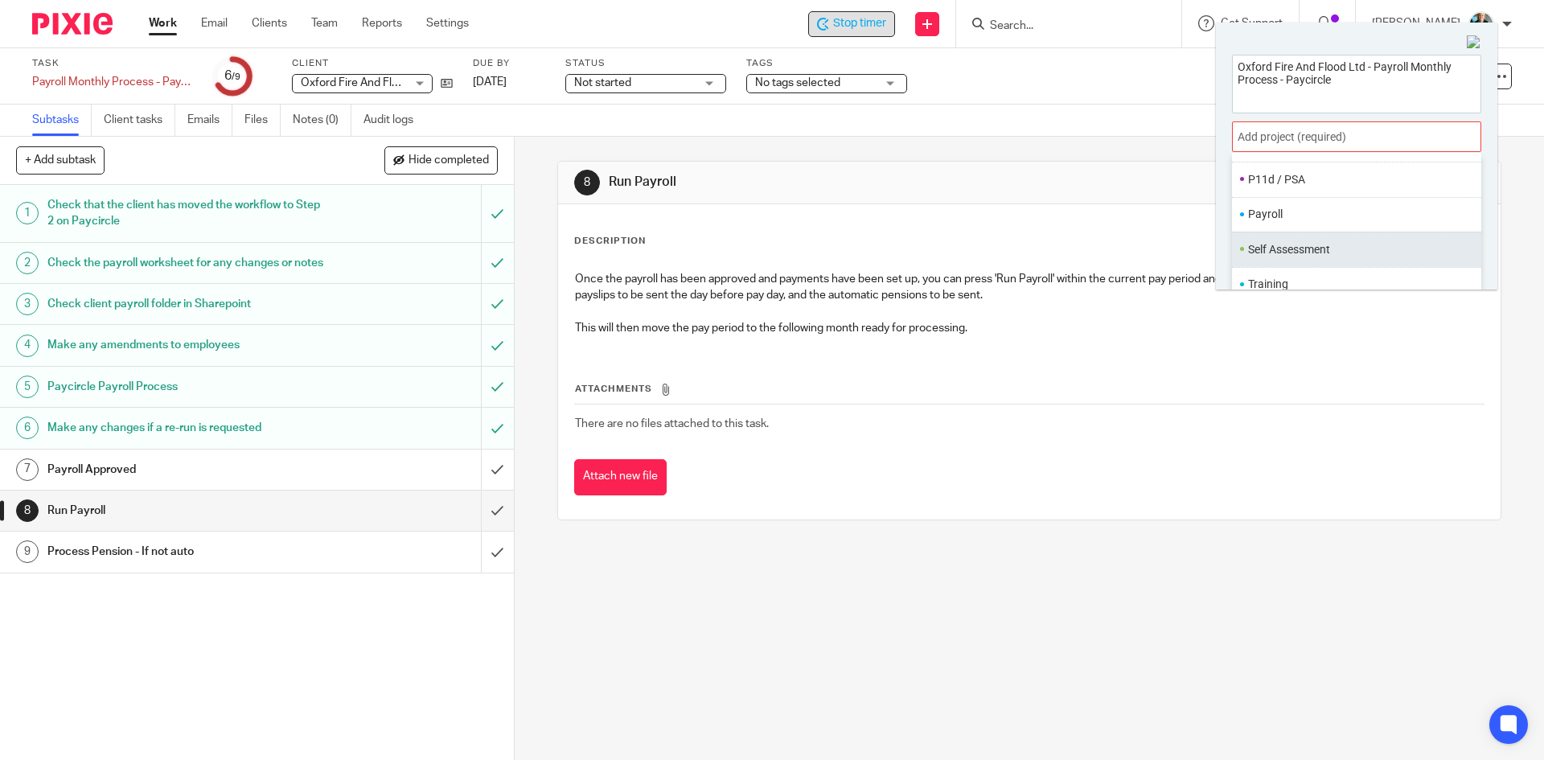
scroll to position [602, 0]
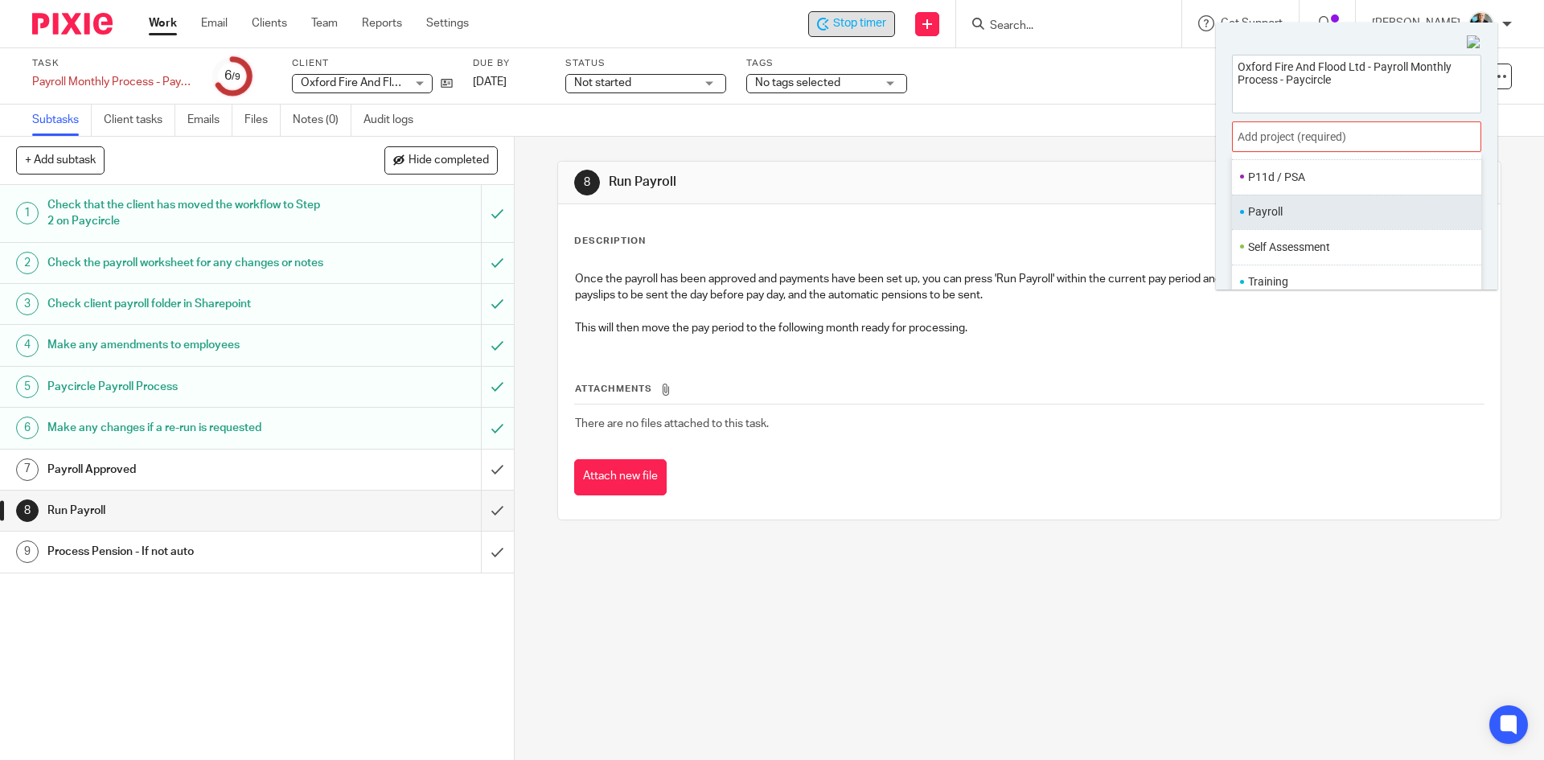
click at [1276, 216] on li "Payroll" at bounding box center [1353, 211] width 210 height 17
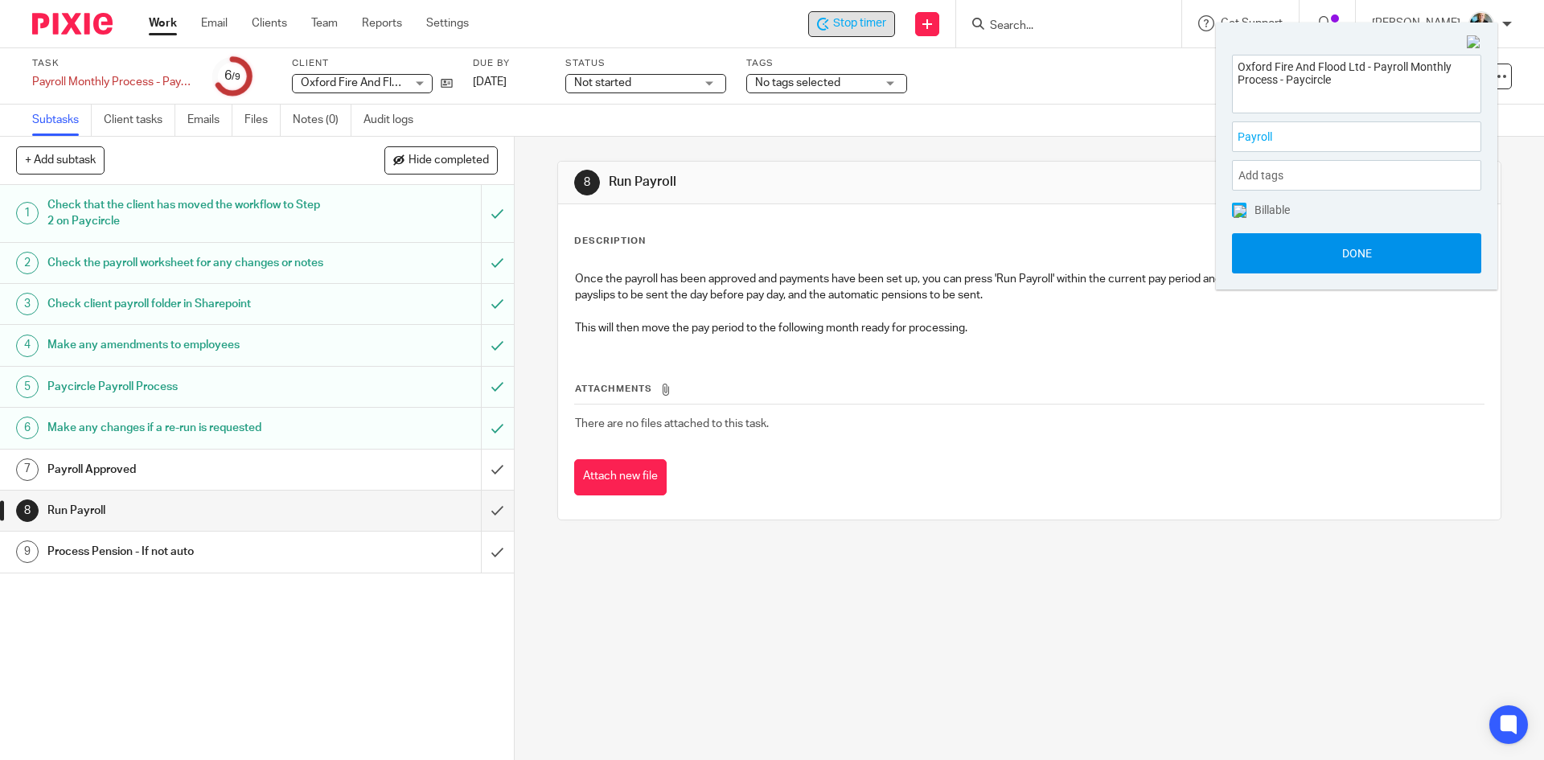
click at [1312, 265] on button "Done" at bounding box center [1356, 253] width 249 height 40
